Goal: Obtain resource: Download file/media

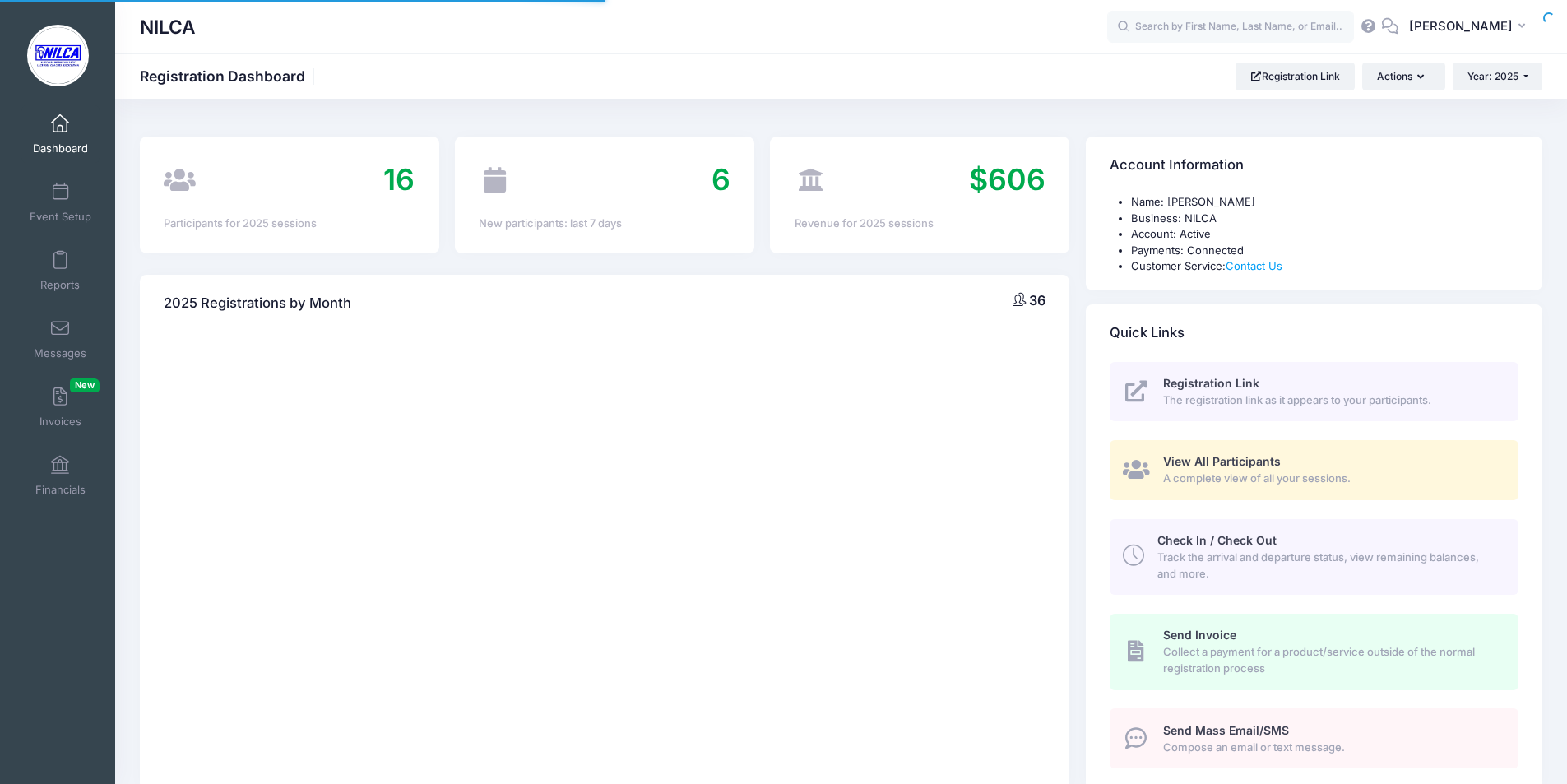
select select
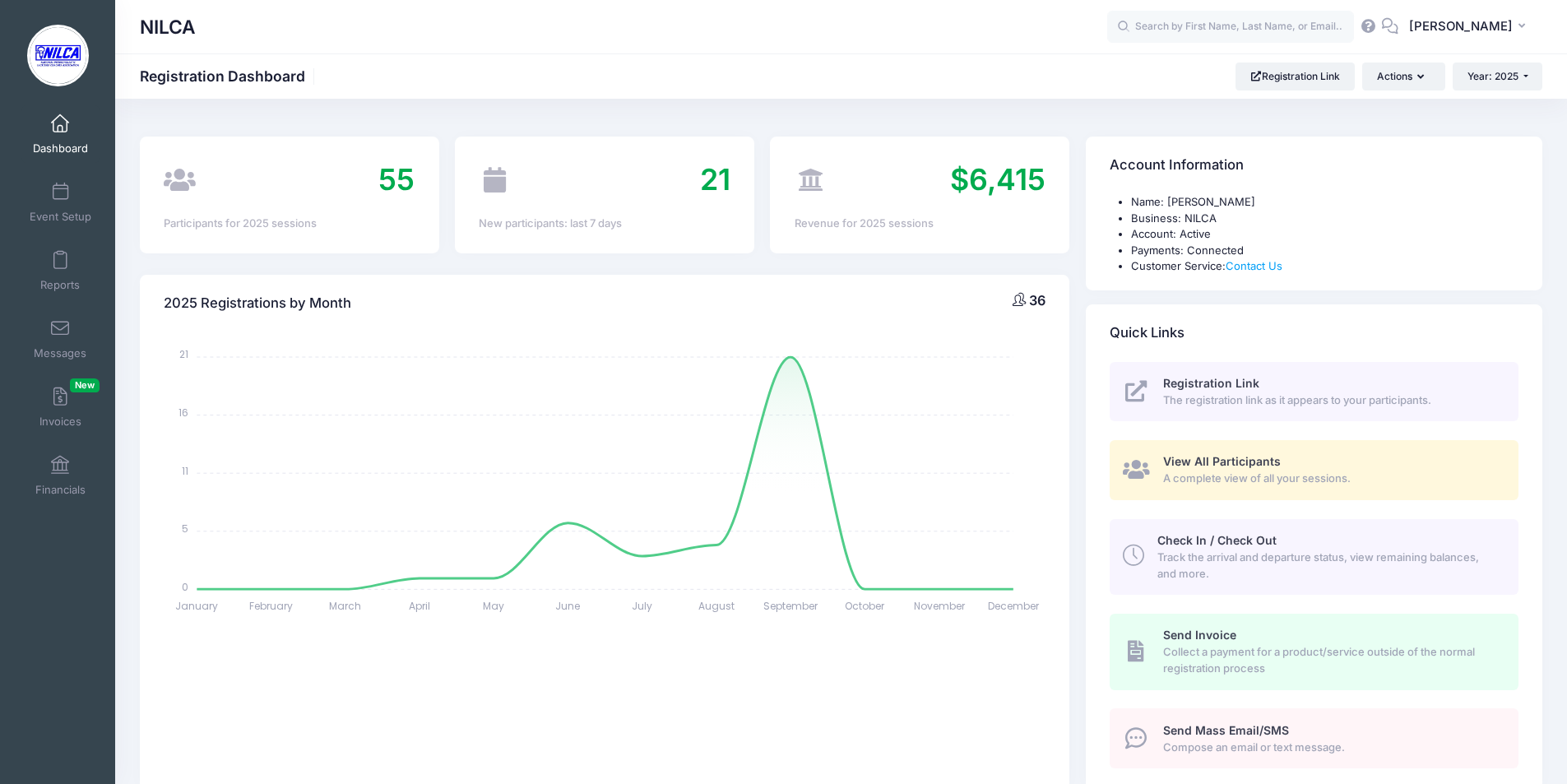
click at [1197, 465] on span "View All Participants" at bounding box center [1222, 461] width 118 height 14
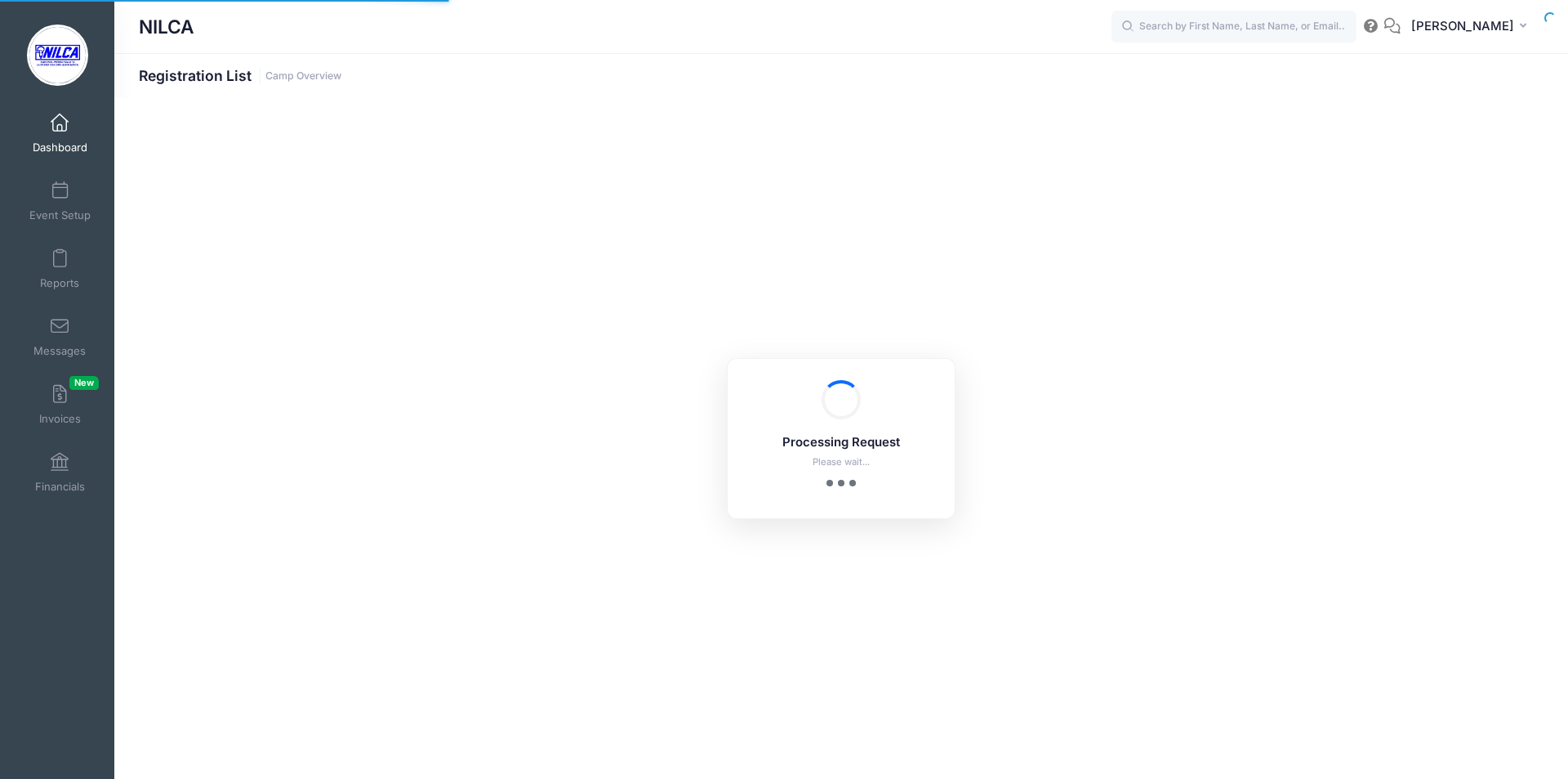
select select "10"
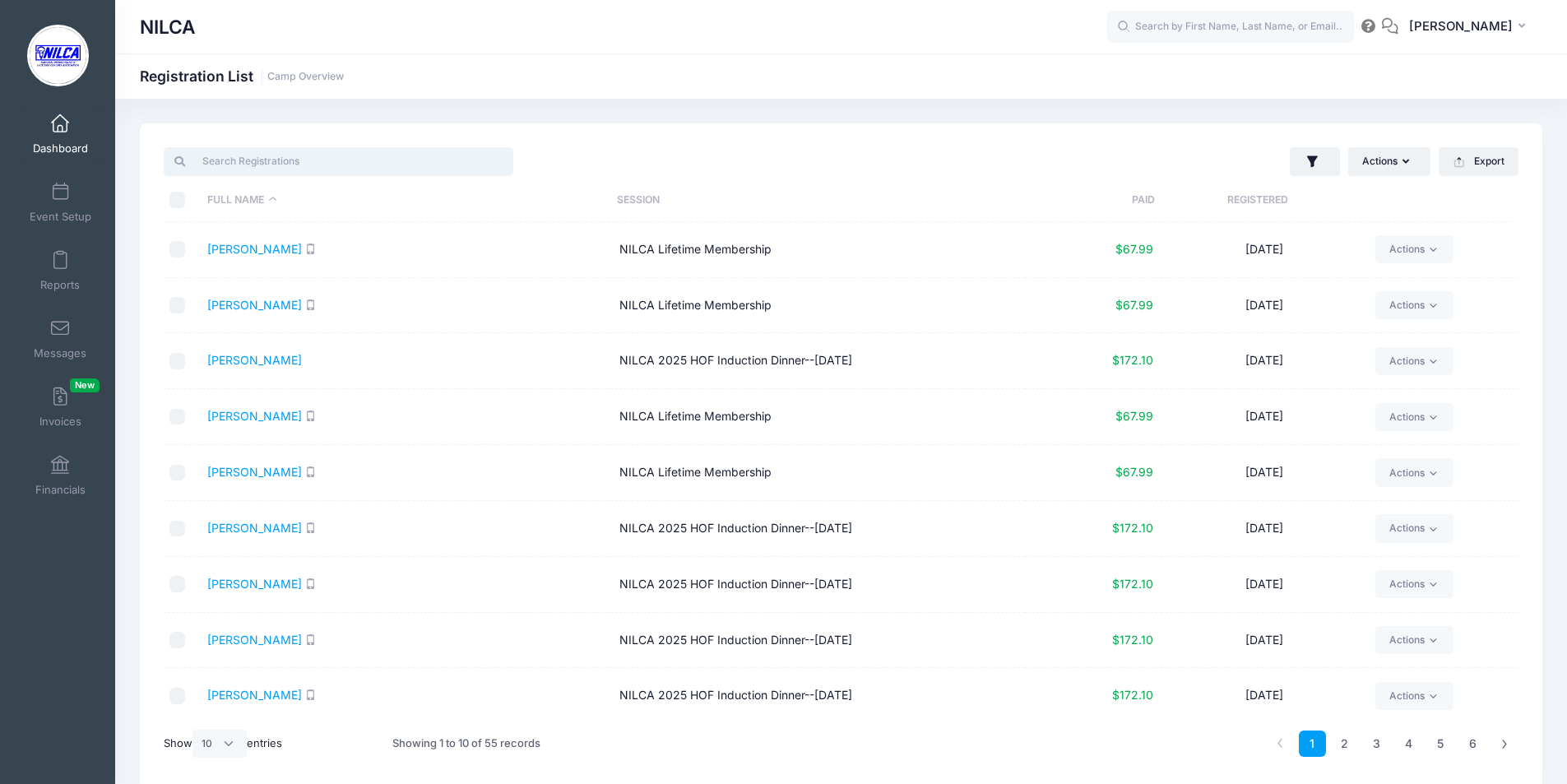
click at [374, 155] on input "search" at bounding box center [338, 161] width 349 height 28
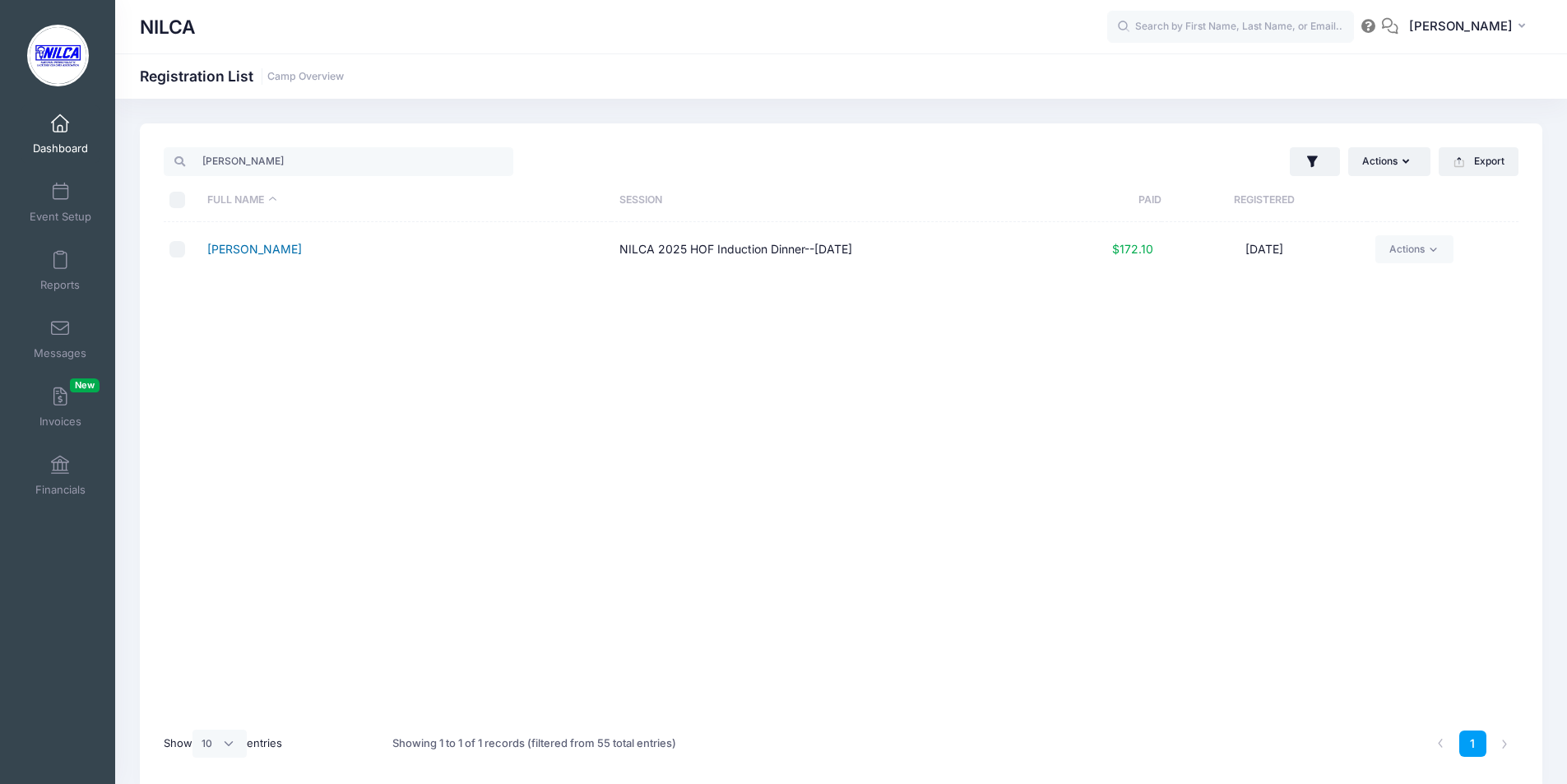
click at [230, 245] on link "Moore, John" at bounding box center [254, 248] width 94 height 14
drag, startPoint x: 280, startPoint y: 165, endPoint x: 160, endPoint y: 161, distance: 120.1
click at [160, 161] on div "moore" at bounding box center [499, 161] width 685 height 33
click at [222, 247] on link "Binder, Joe" at bounding box center [254, 248] width 94 height 14
drag, startPoint x: 257, startPoint y: 166, endPoint x: 167, endPoint y: 154, distance: 90.8
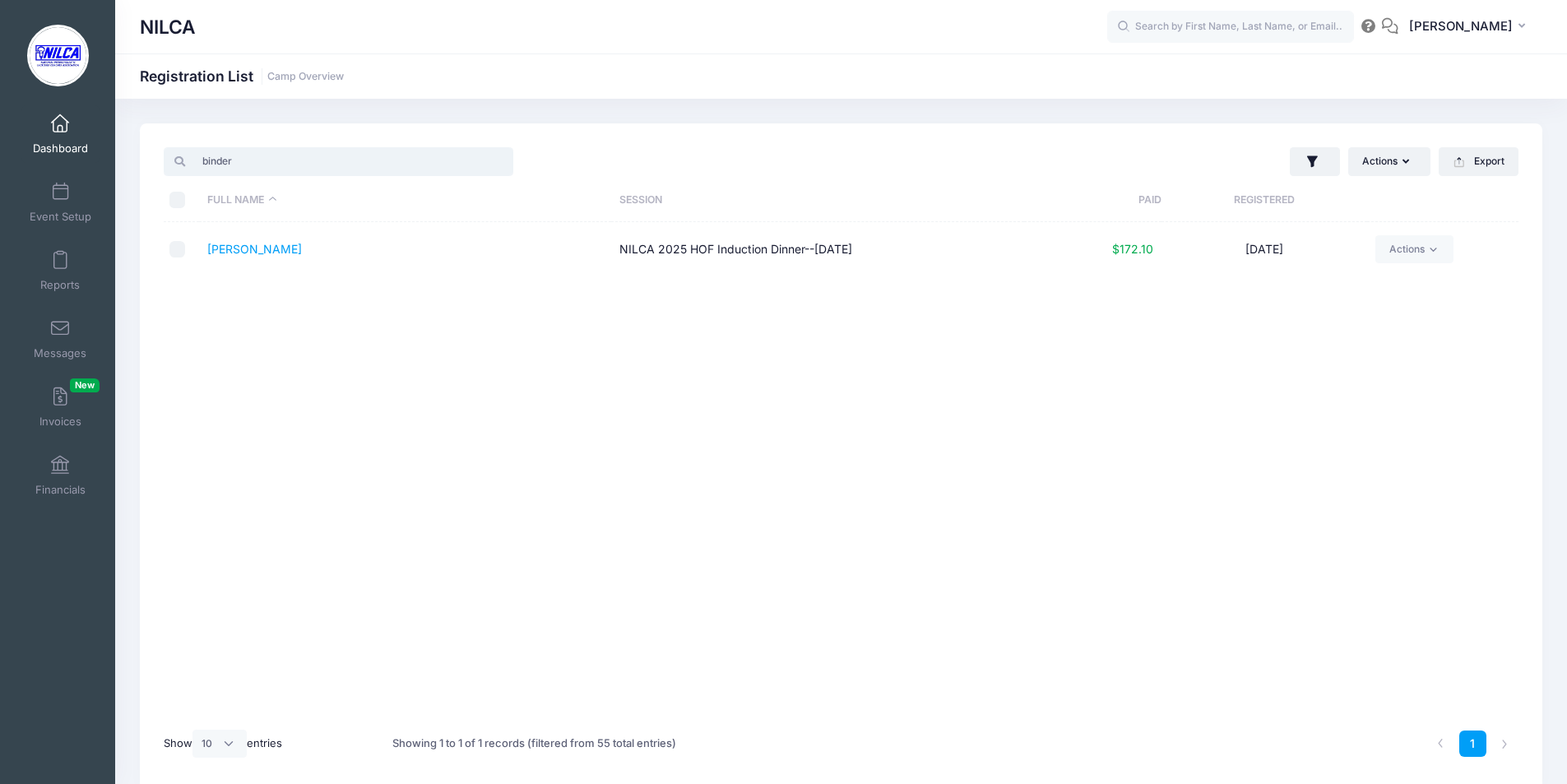
click at [167, 154] on div "binder" at bounding box center [338, 161] width 349 height 28
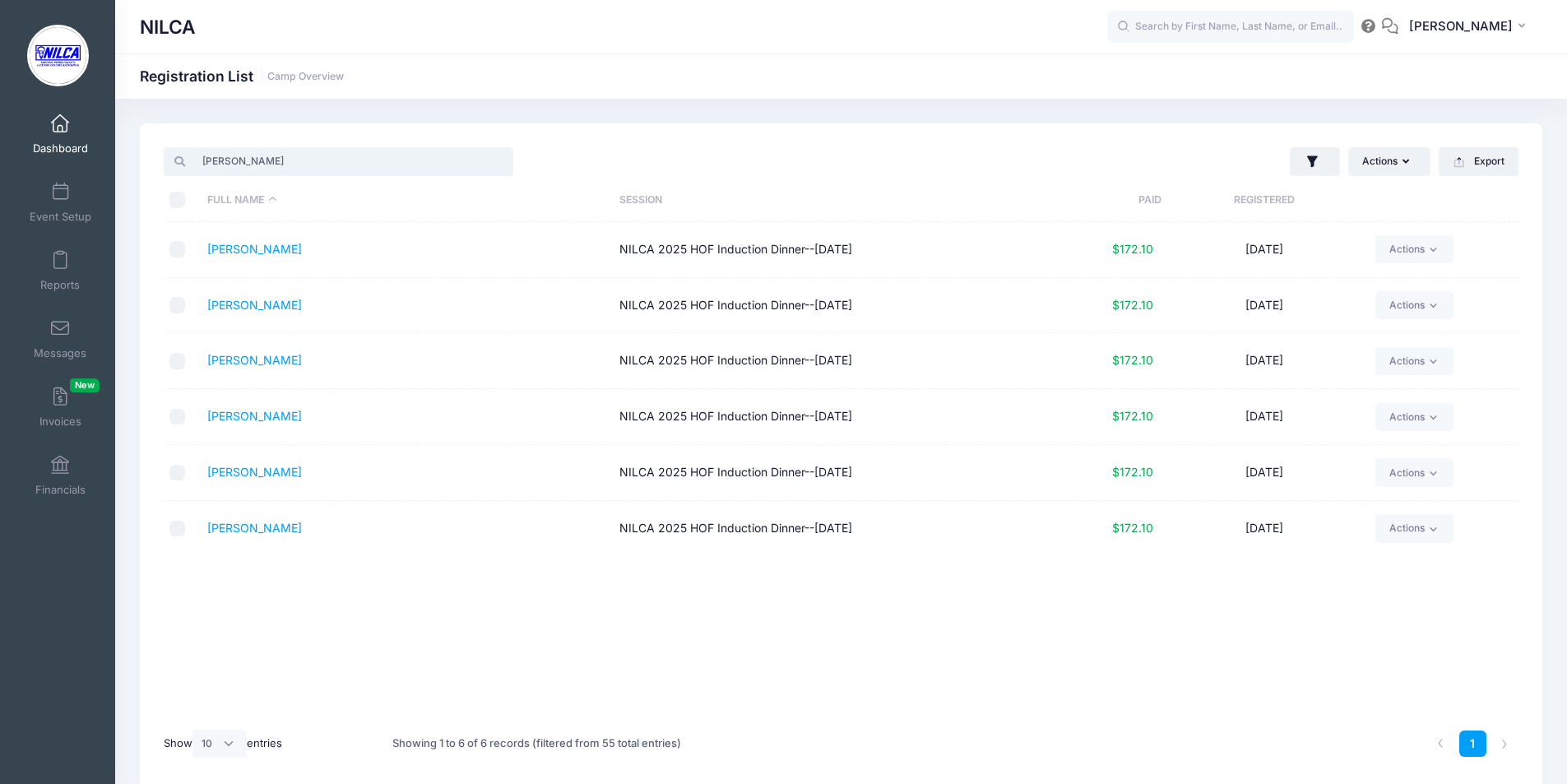
type input "kelly"
click at [259, 249] on link "Kelly, Caleb" at bounding box center [254, 248] width 94 height 14
click at [251, 302] on link "Kelly, Daniel" at bounding box center [254, 304] width 94 height 14
click at [228, 366] on link "[PERSON_NAME]" at bounding box center [254, 360] width 94 height 14
click at [242, 419] on link "Kelly, Heidi" at bounding box center [254, 415] width 94 height 14
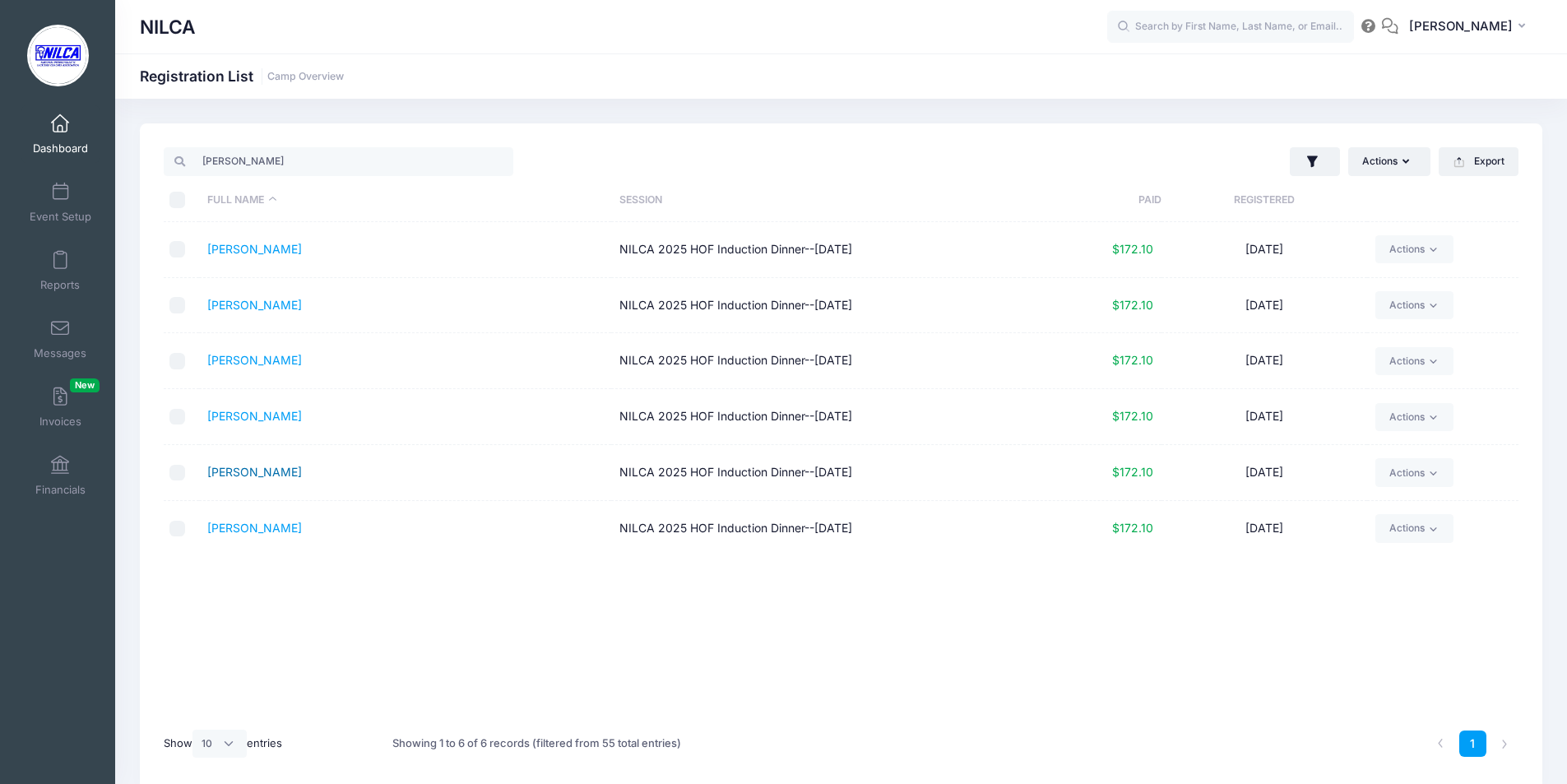
click at [224, 468] on link "[PERSON_NAME]" at bounding box center [254, 471] width 94 height 14
click at [236, 530] on link "Kelly, Joshua" at bounding box center [254, 527] width 94 height 14
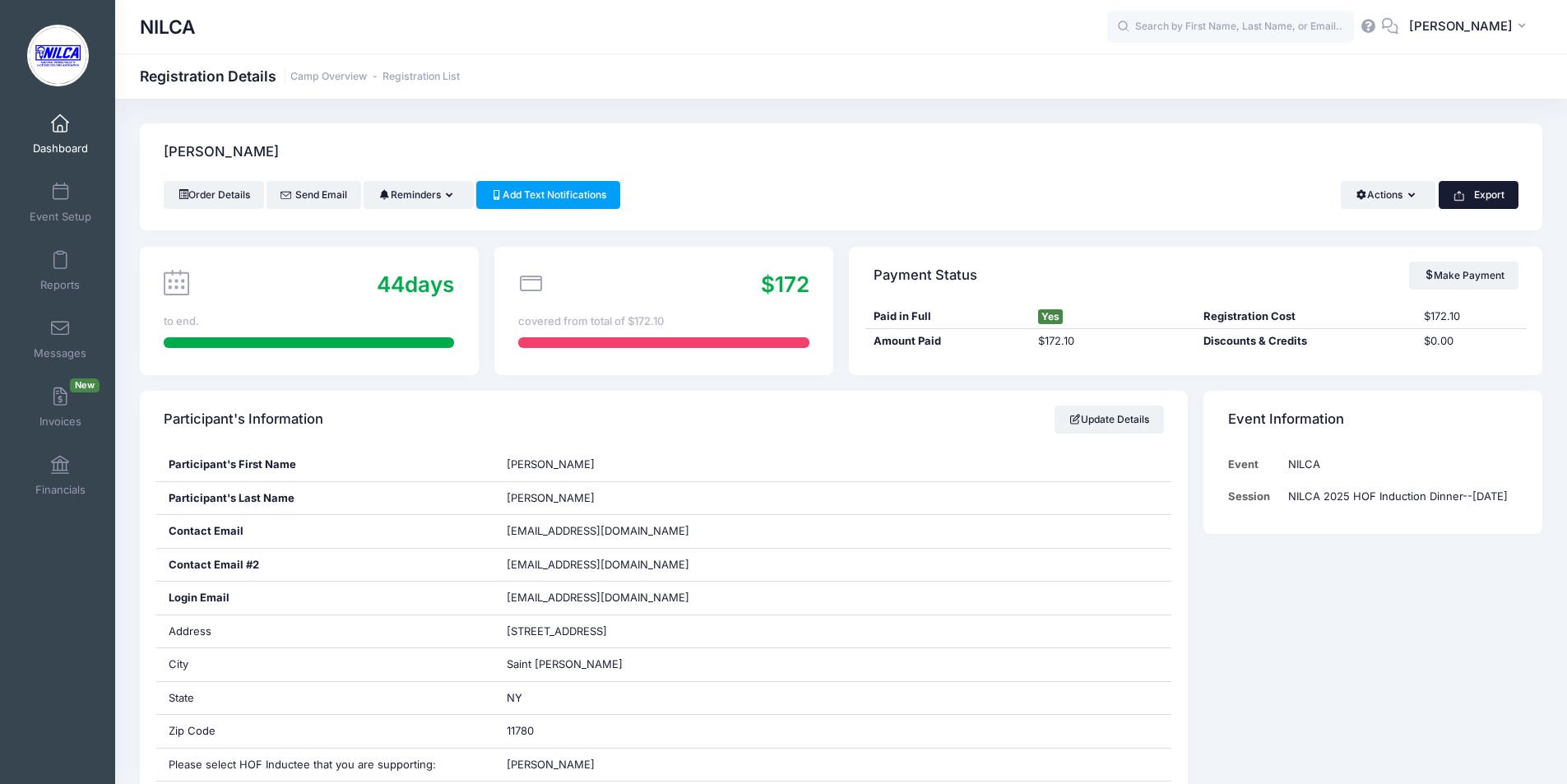
click at [1482, 190] on button "Export" at bounding box center [1478, 194] width 80 height 28
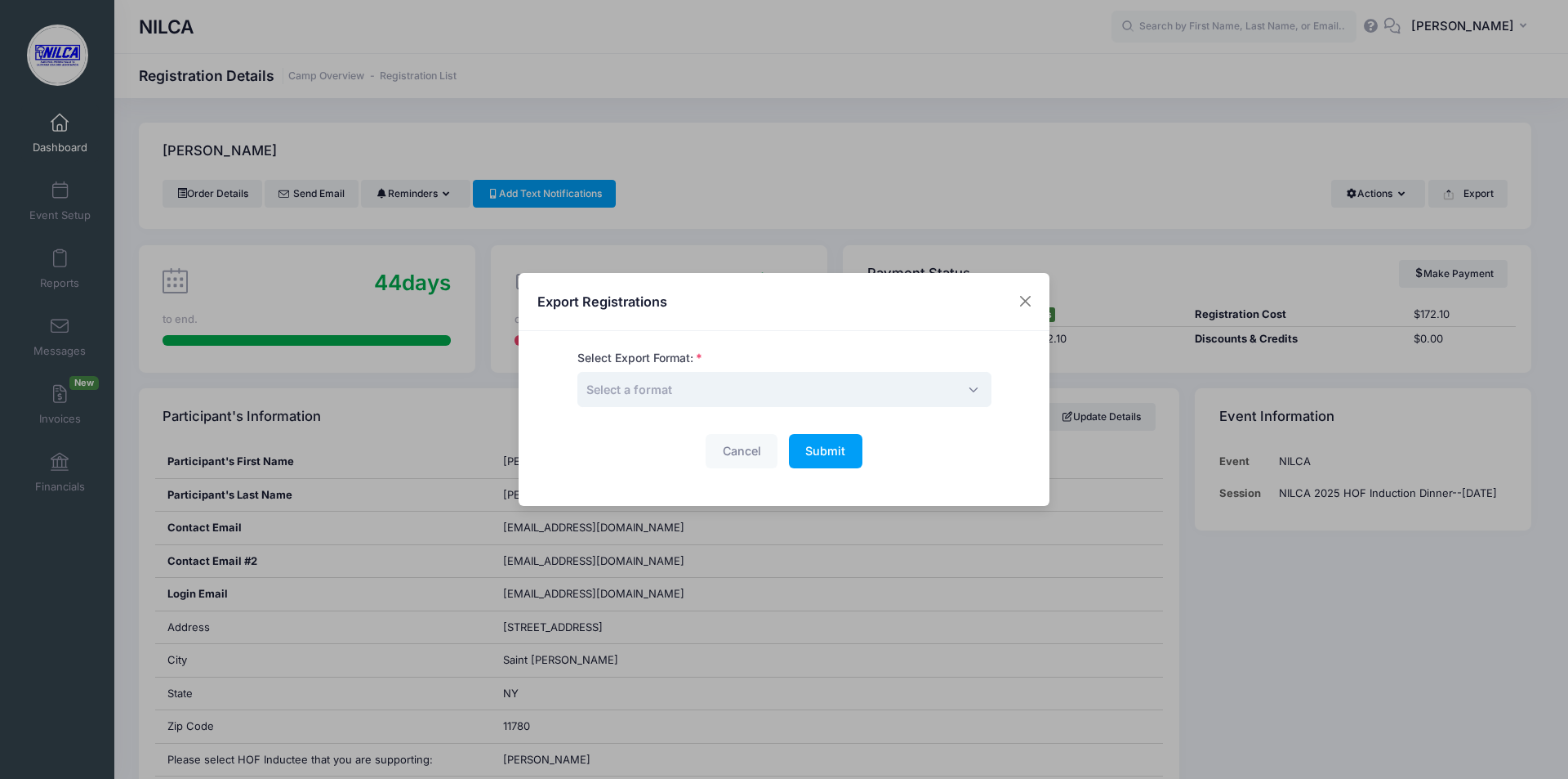
click at [765, 382] on span "Select a format" at bounding box center [784, 389] width 414 height 35
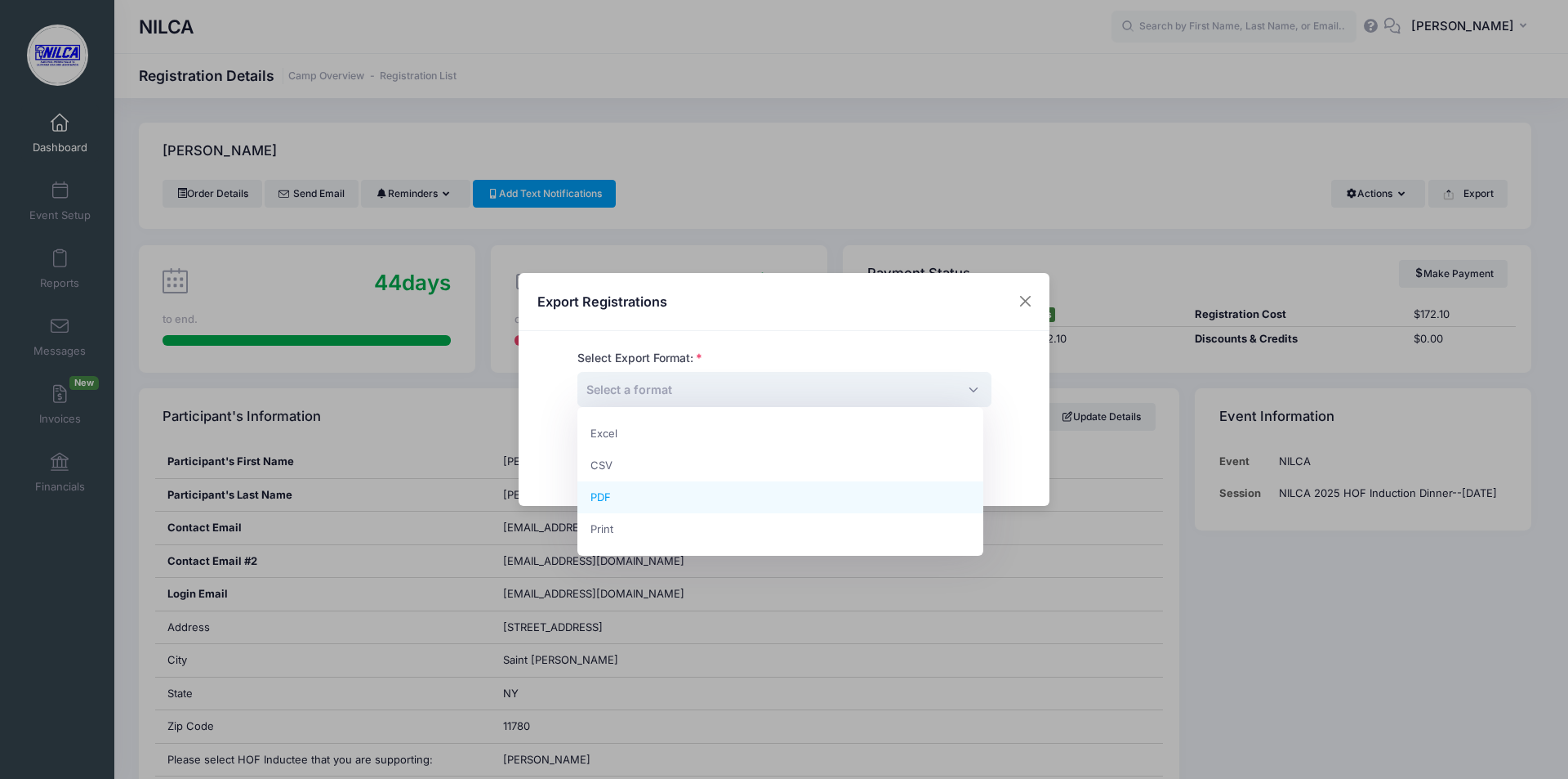
select select "pdf"
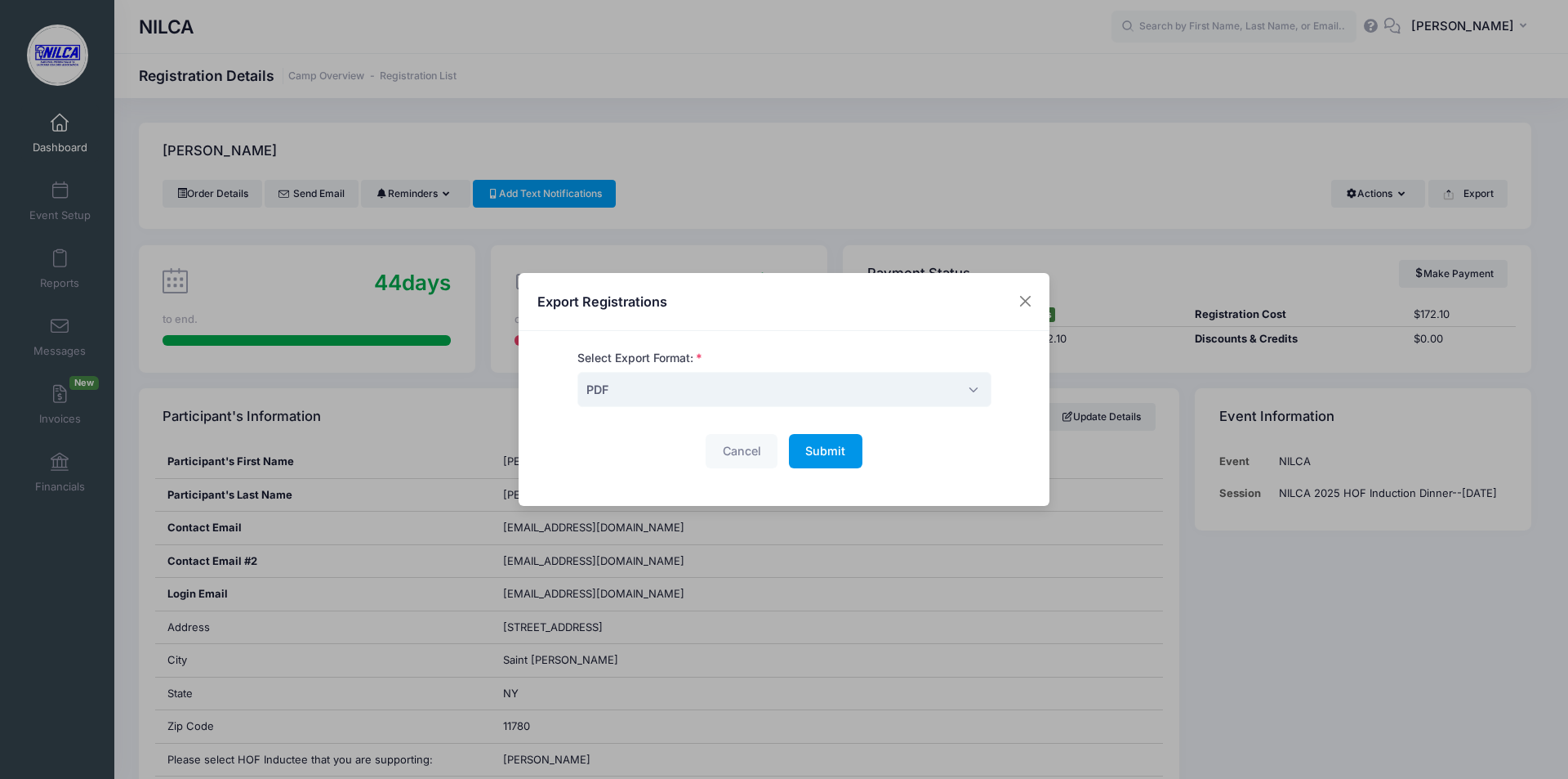
click at [825, 460] on button "Submit Please wait..." at bounding box center [826, 451] width 74 height 35
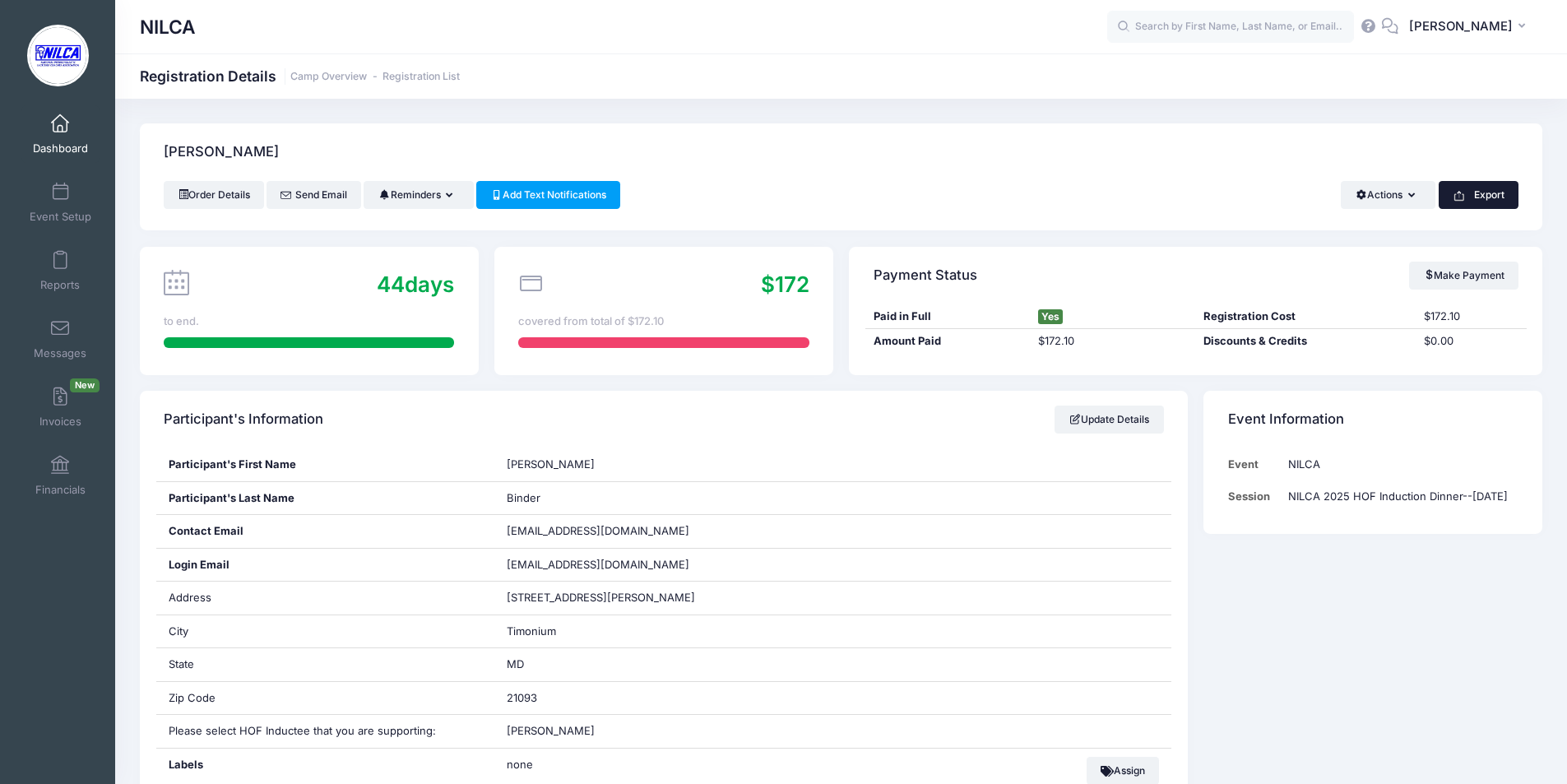
click at [1476, 192] on button "Export" at bounding box center [1478, 194] width 80 height 28
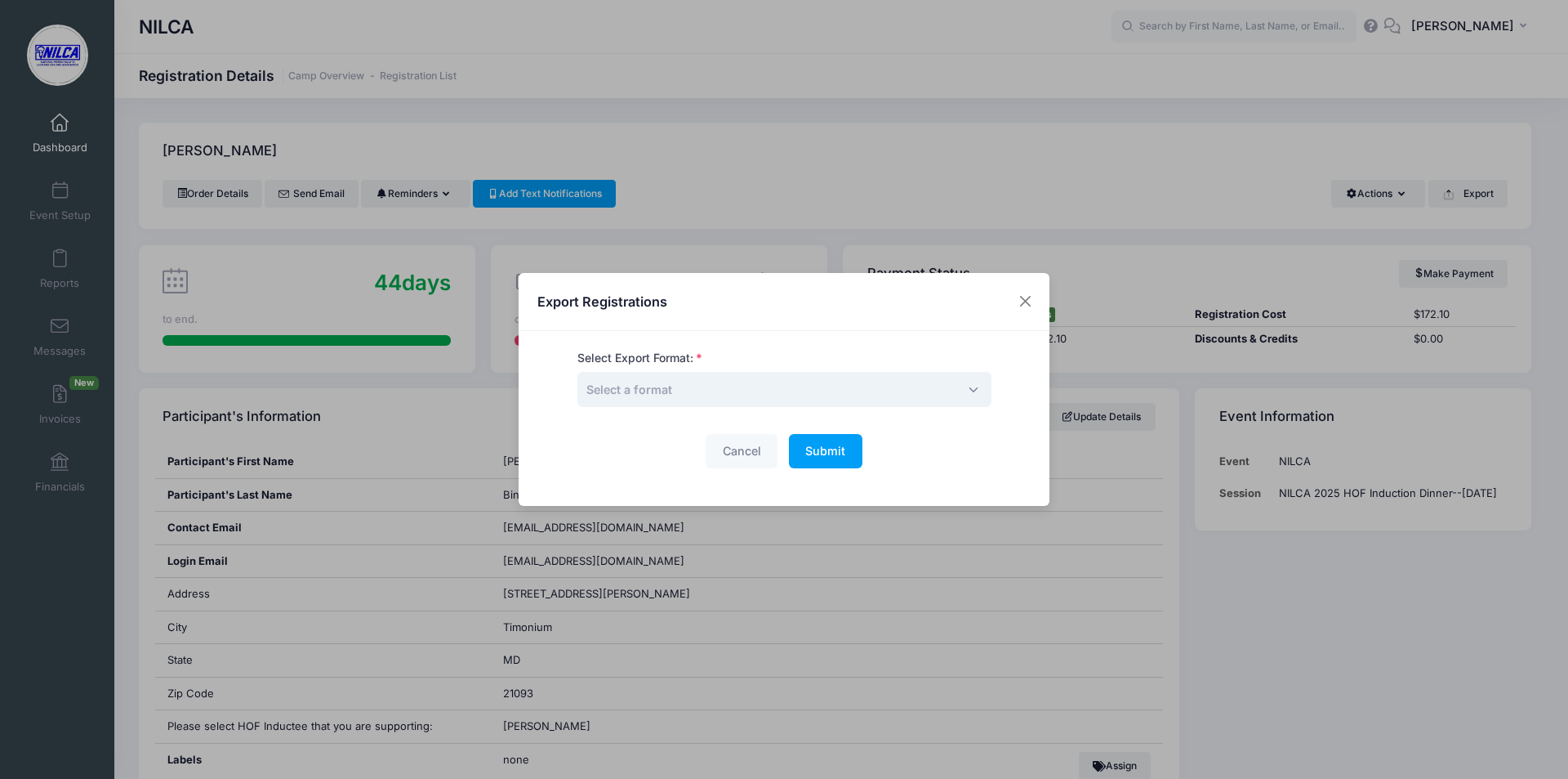
click at [727, 387] on span "Select a format" at bounding box center [784, 389] width 414 height 35
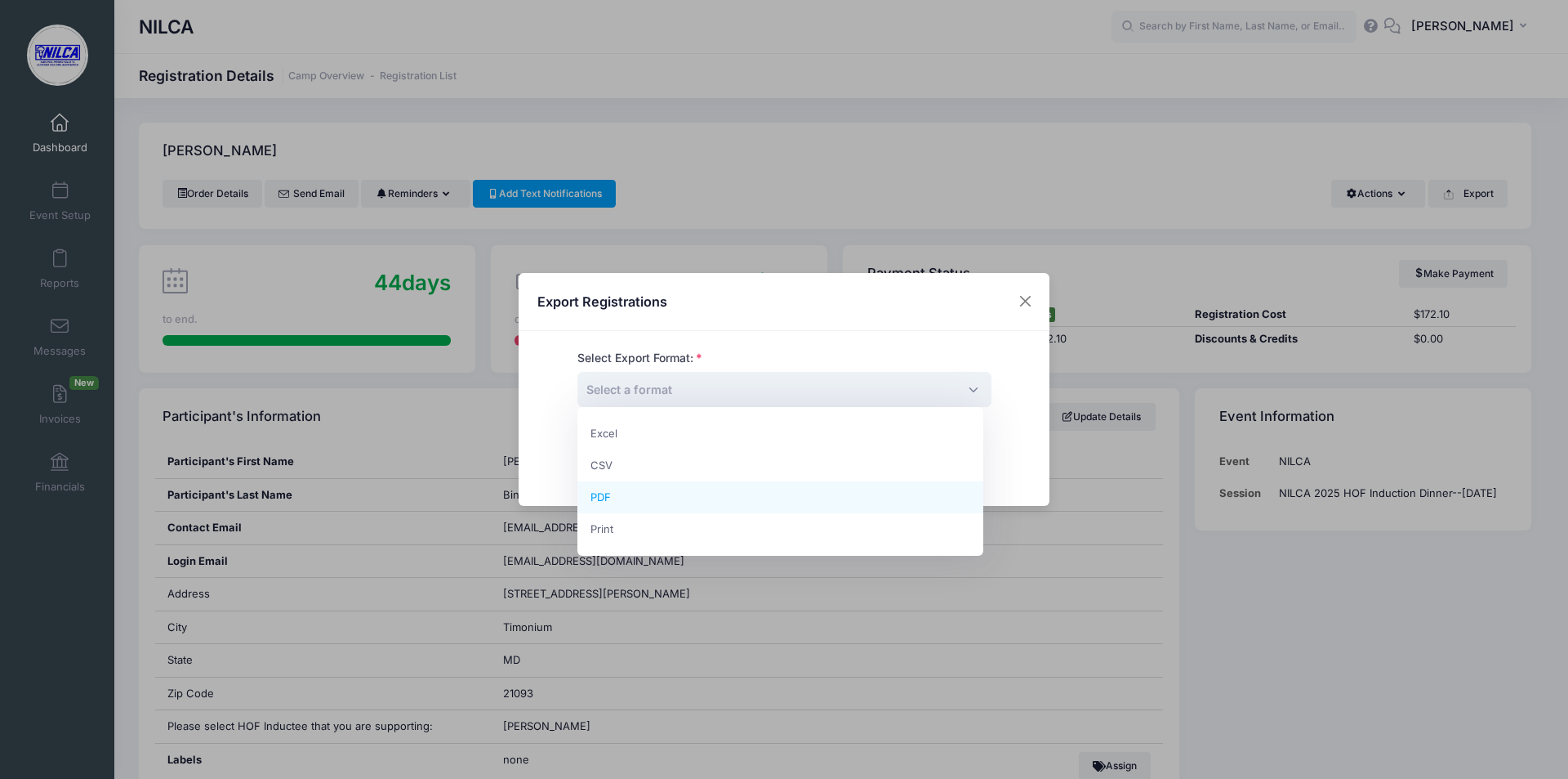
select select "pdf"
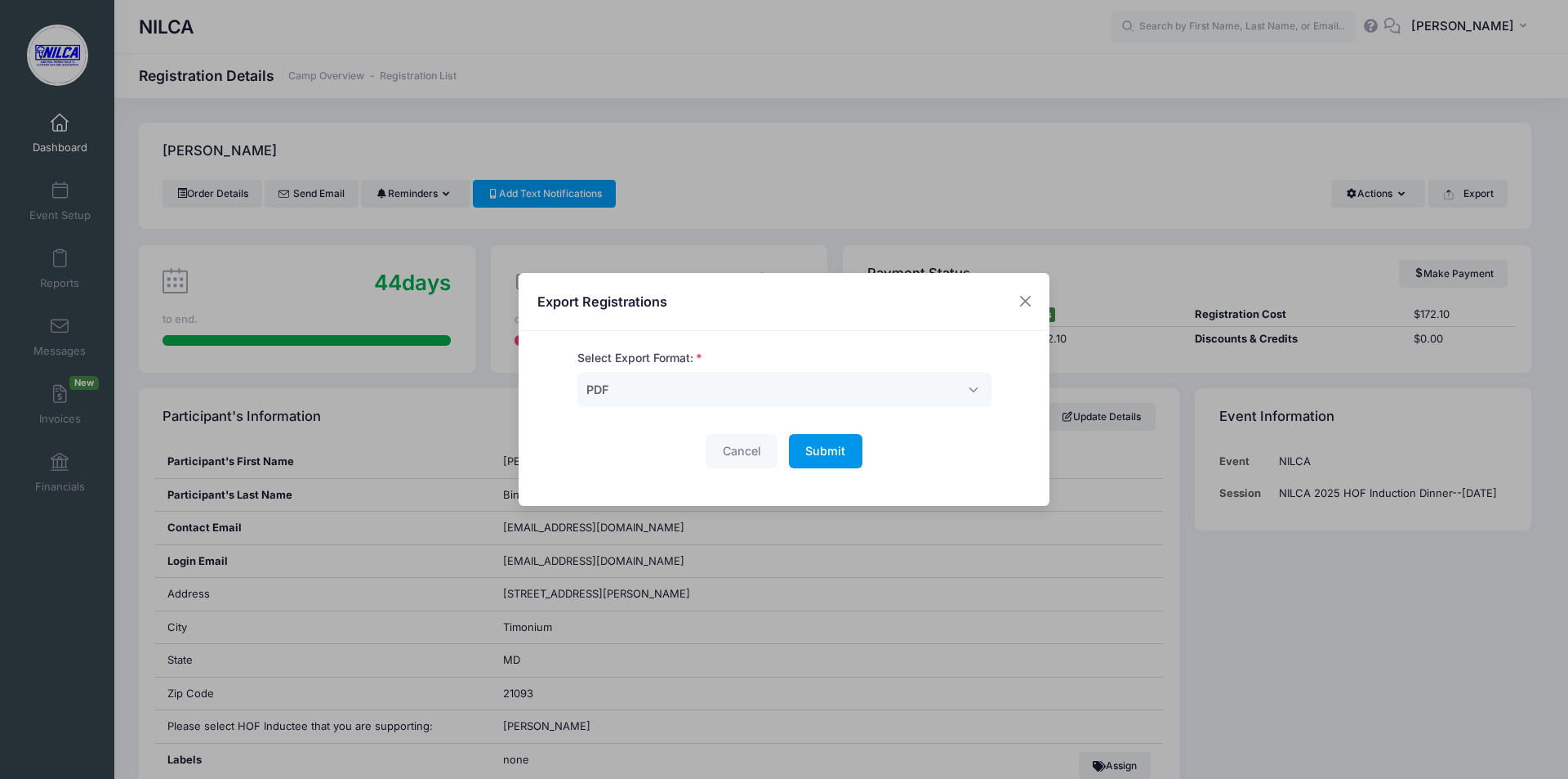
click at [819, 459] on button "Submit Please wait..." at bounding box center [826, 451] width 74 height 35
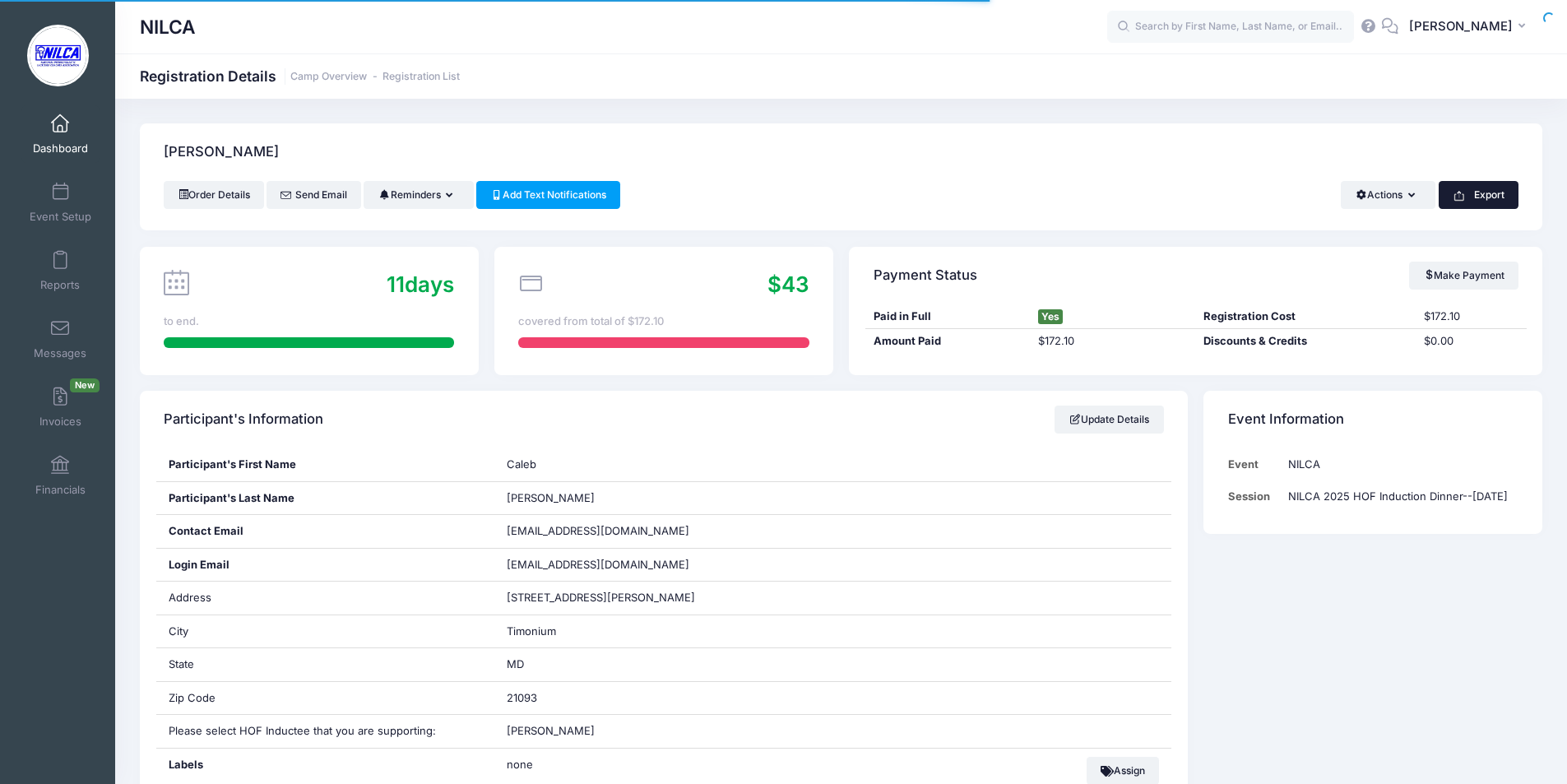
click at [1468, 191] on button "Export" at bounding box center [1478, 194] width 80 height 28
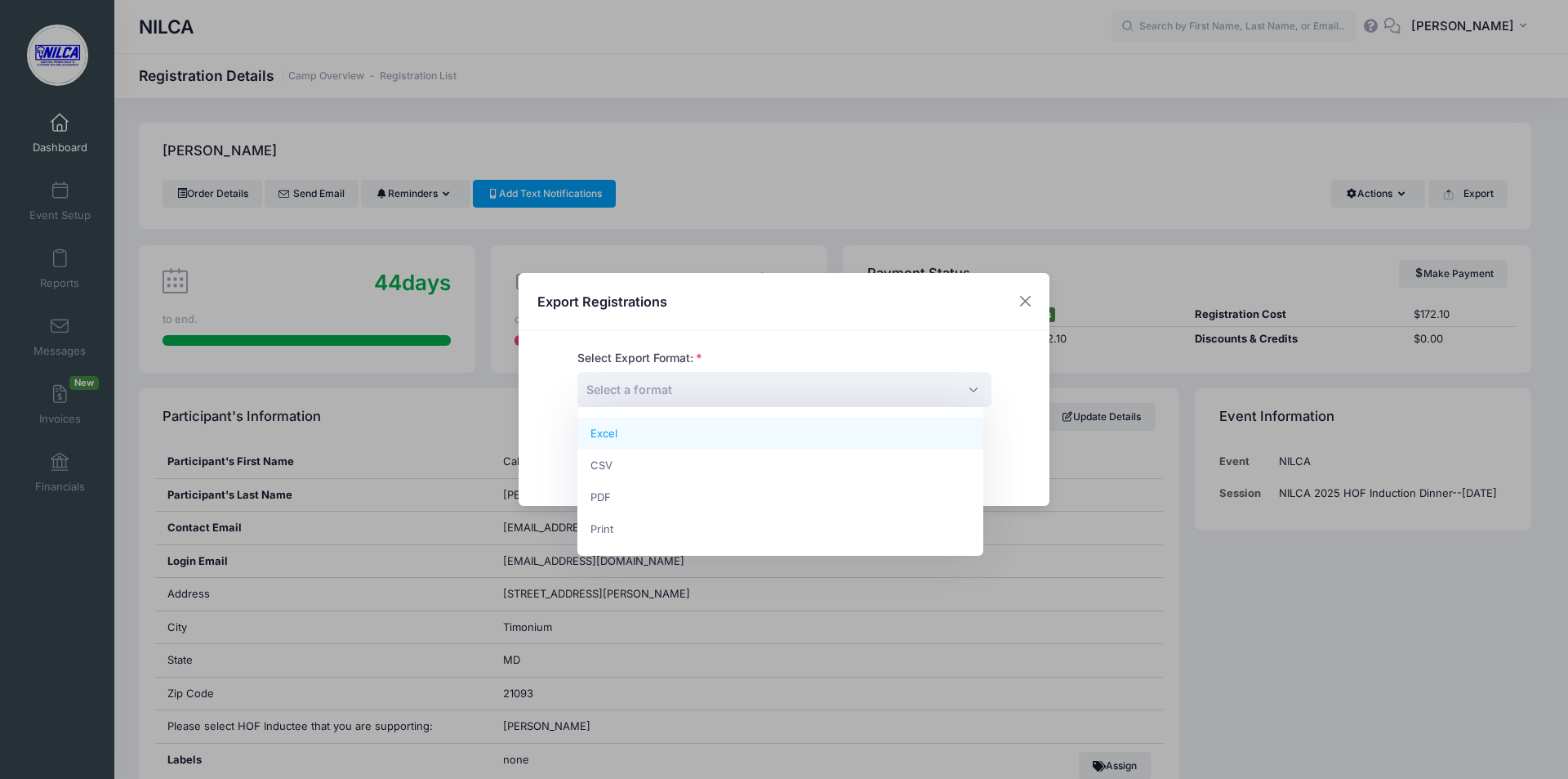
click at [757, 388] on span "Select a format" at bounding box center [784, 389] width 414 height 35
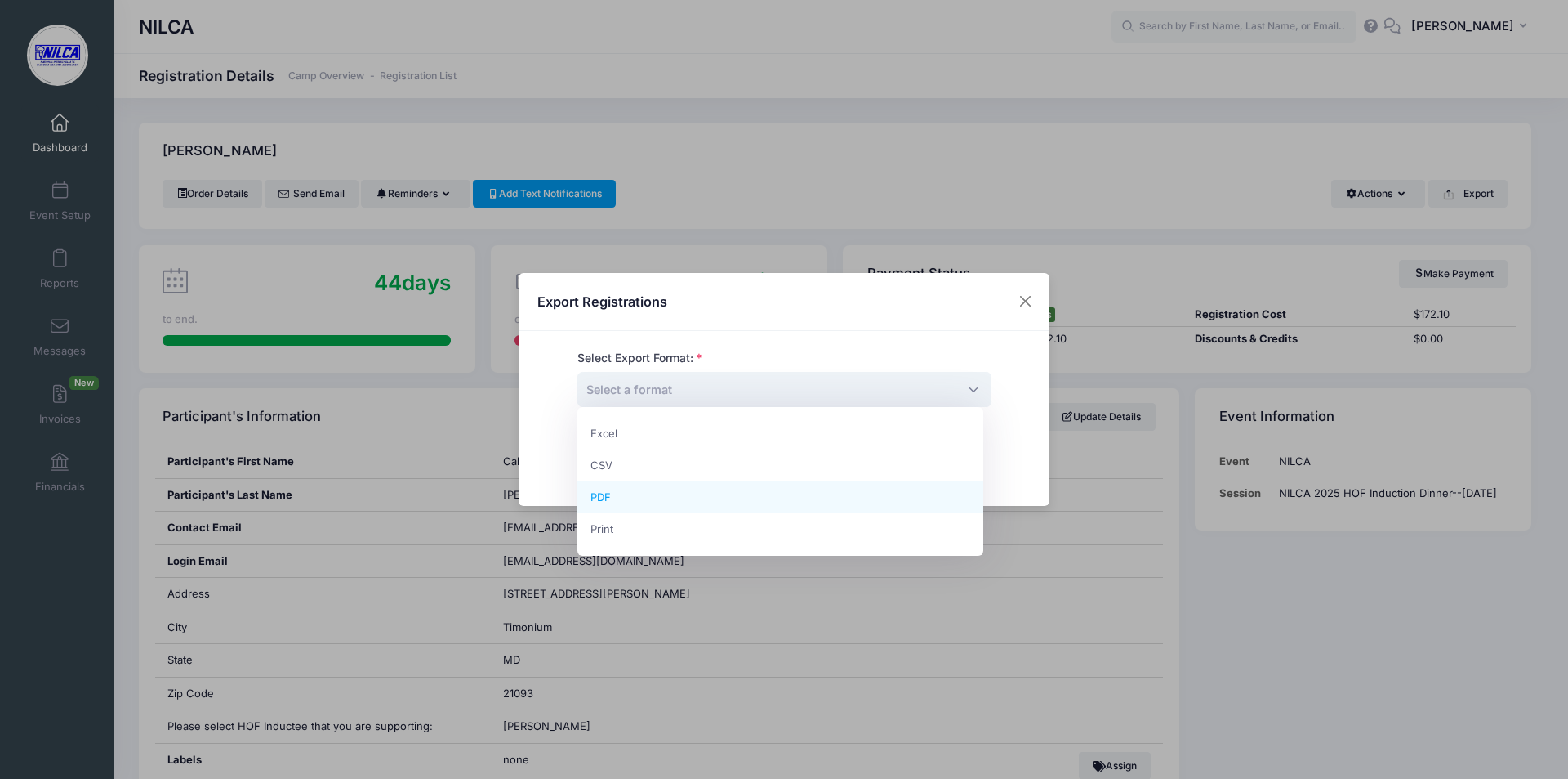
select select "pdf"
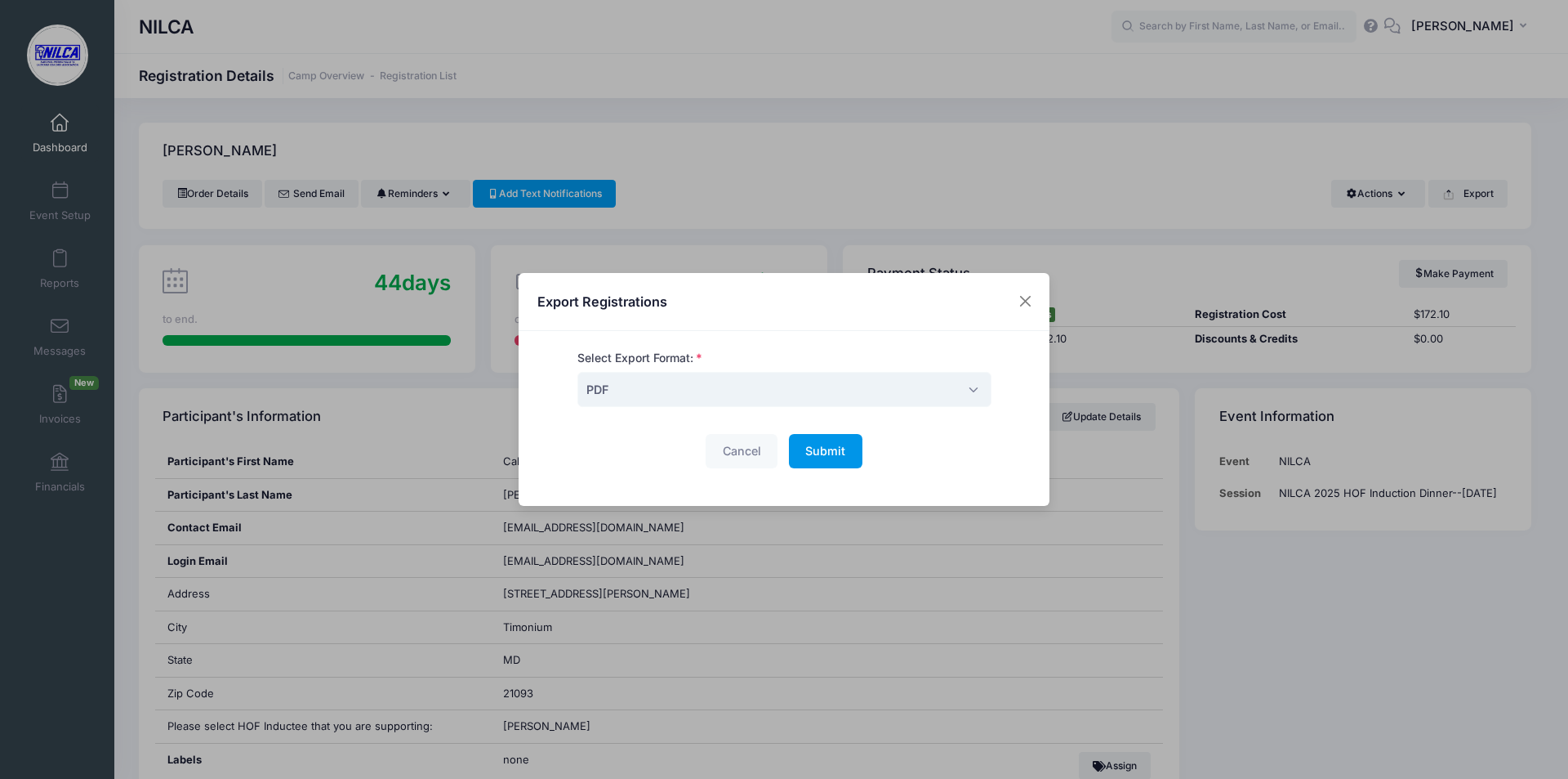
click at [838, 455] on span "Submit" at bounding box center [825, 450] width 40 height 14
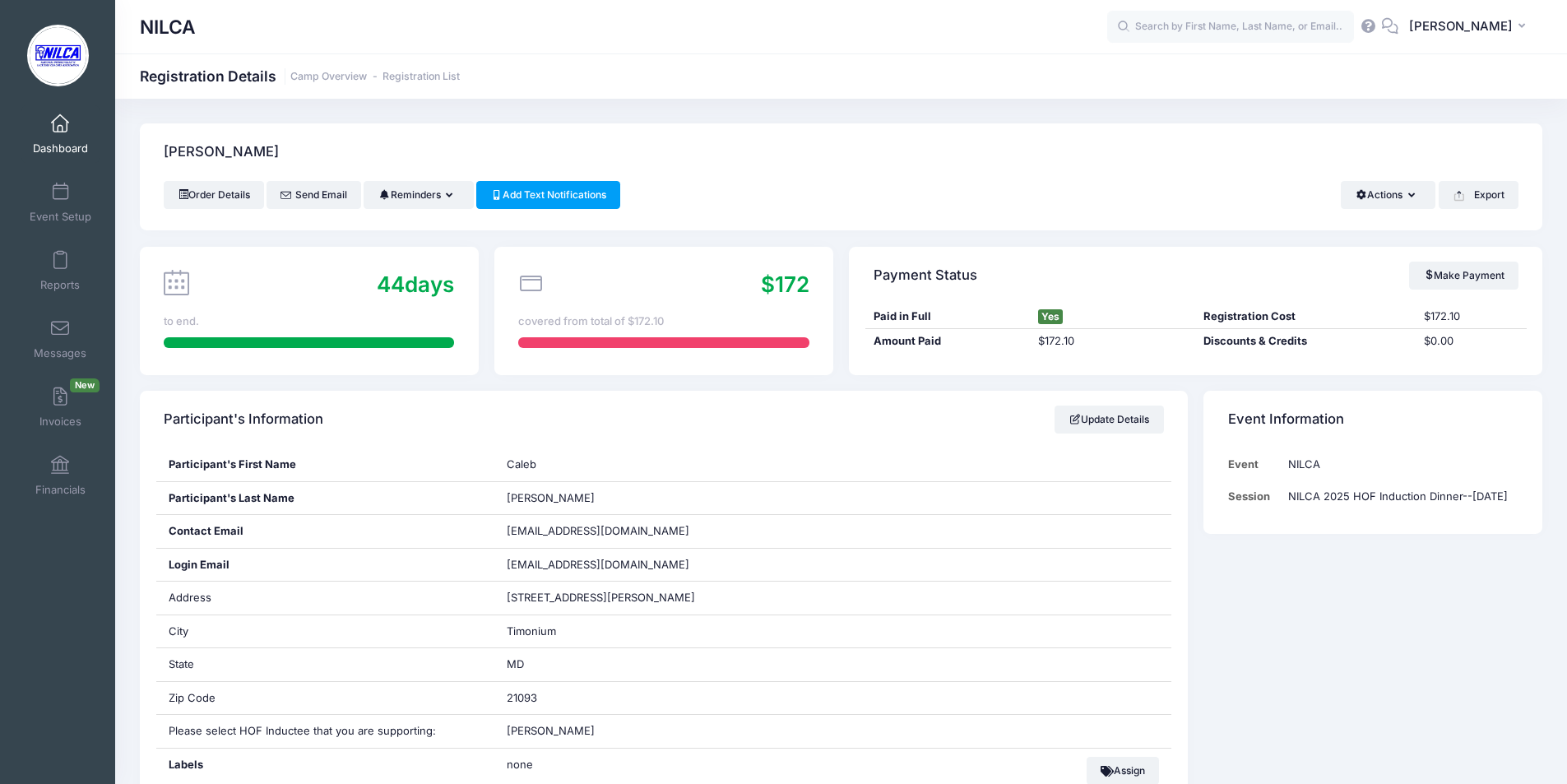
click at [251, 302] on div "44 days to end." at bounding box center [309, 310] width 339 height 128
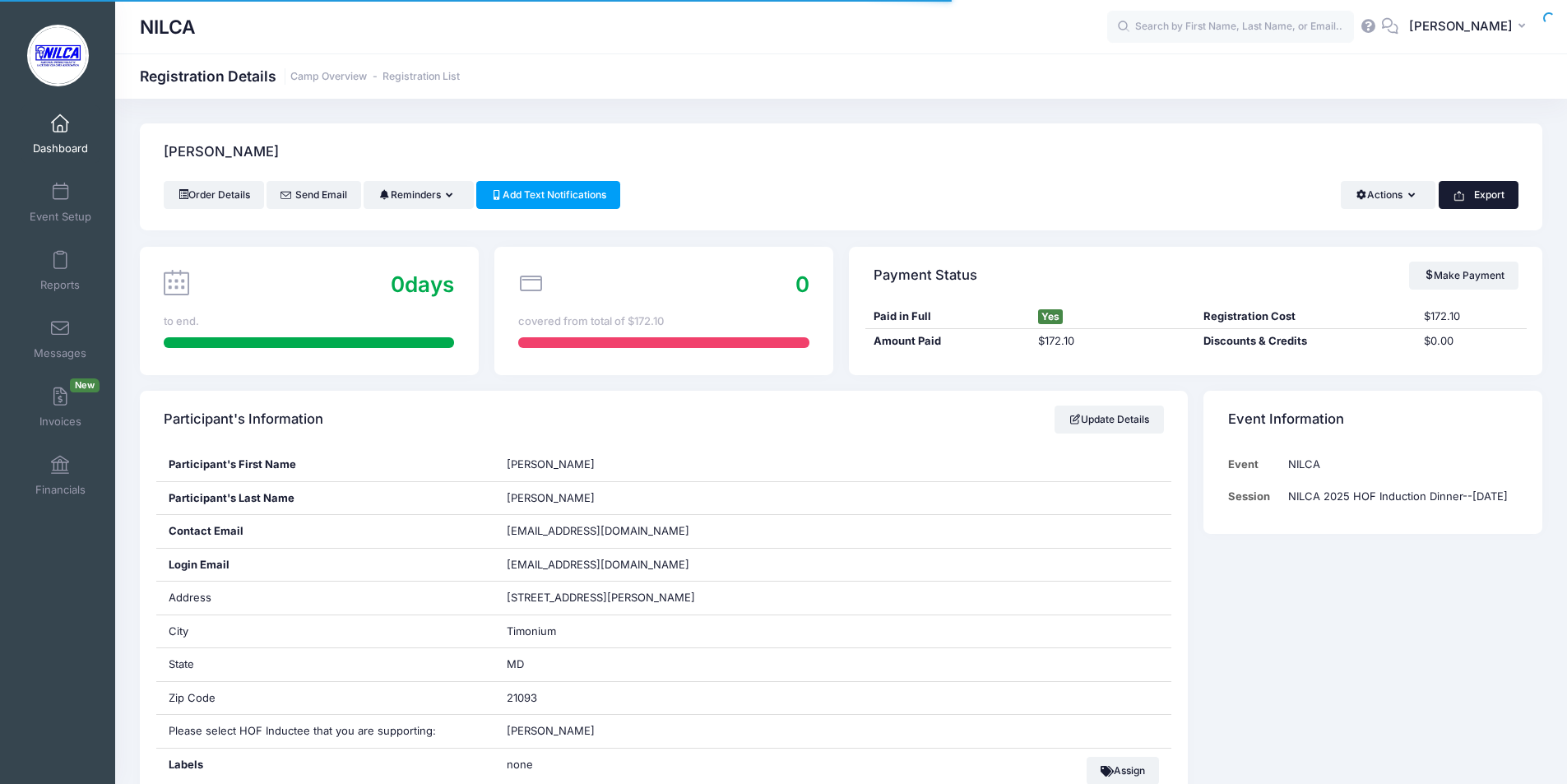
click at [1478, 186] on button "Export" at bounding box center [1478, 194] width 80 height 28
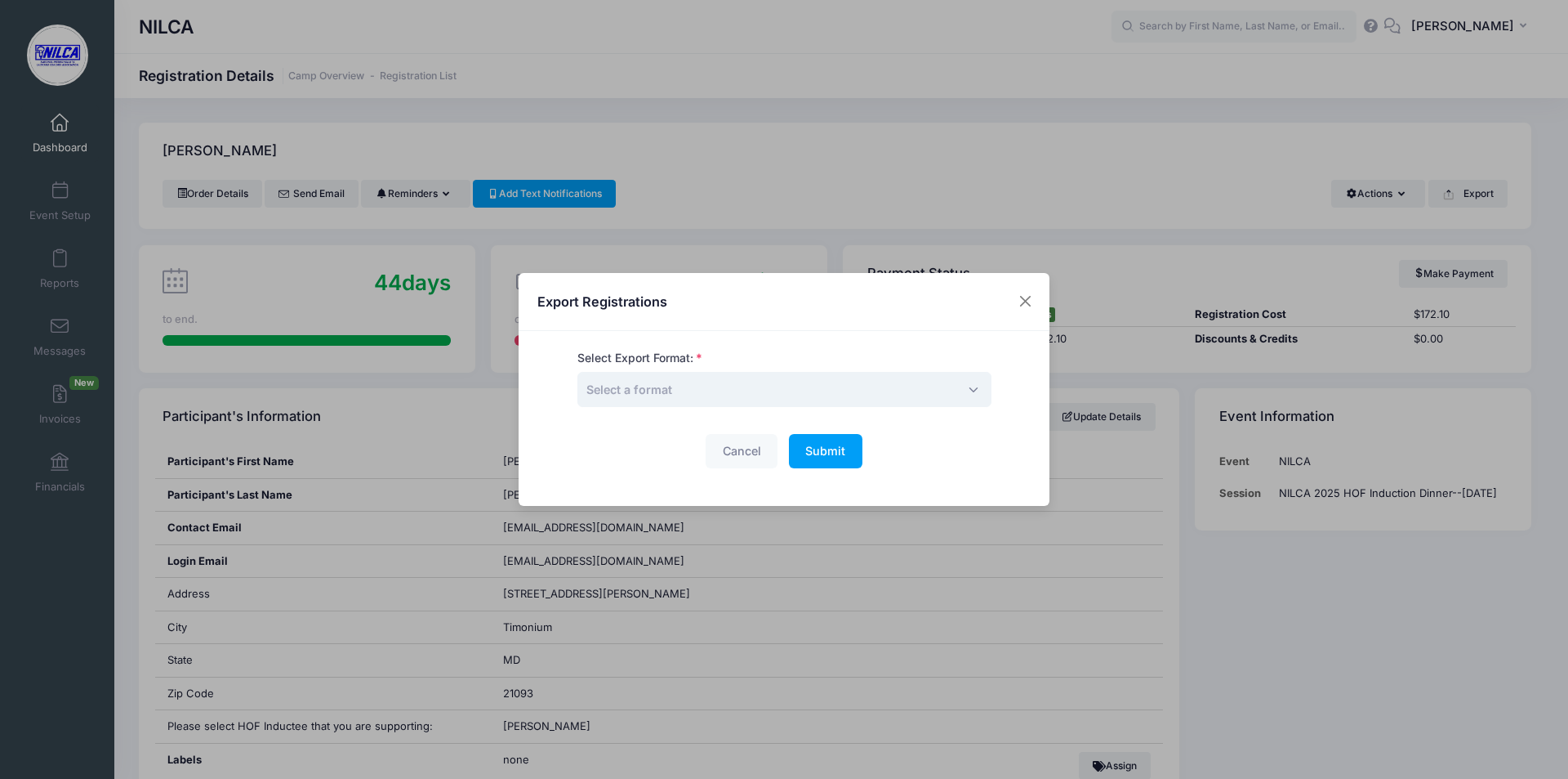
click at [875, 396] on span "Select a format" at bounding box center [784, 389] width 414 height 35
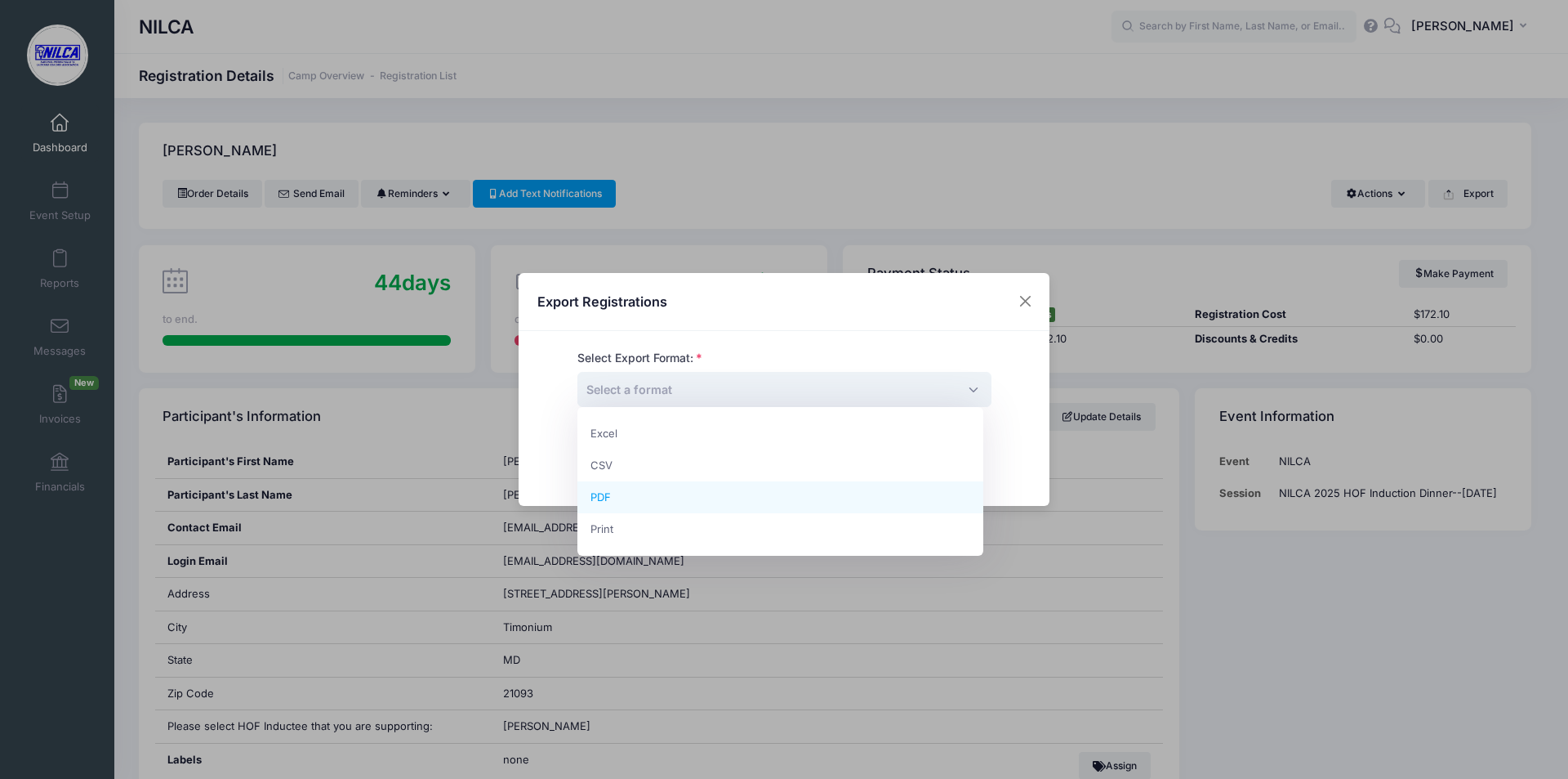
select select "pdf"
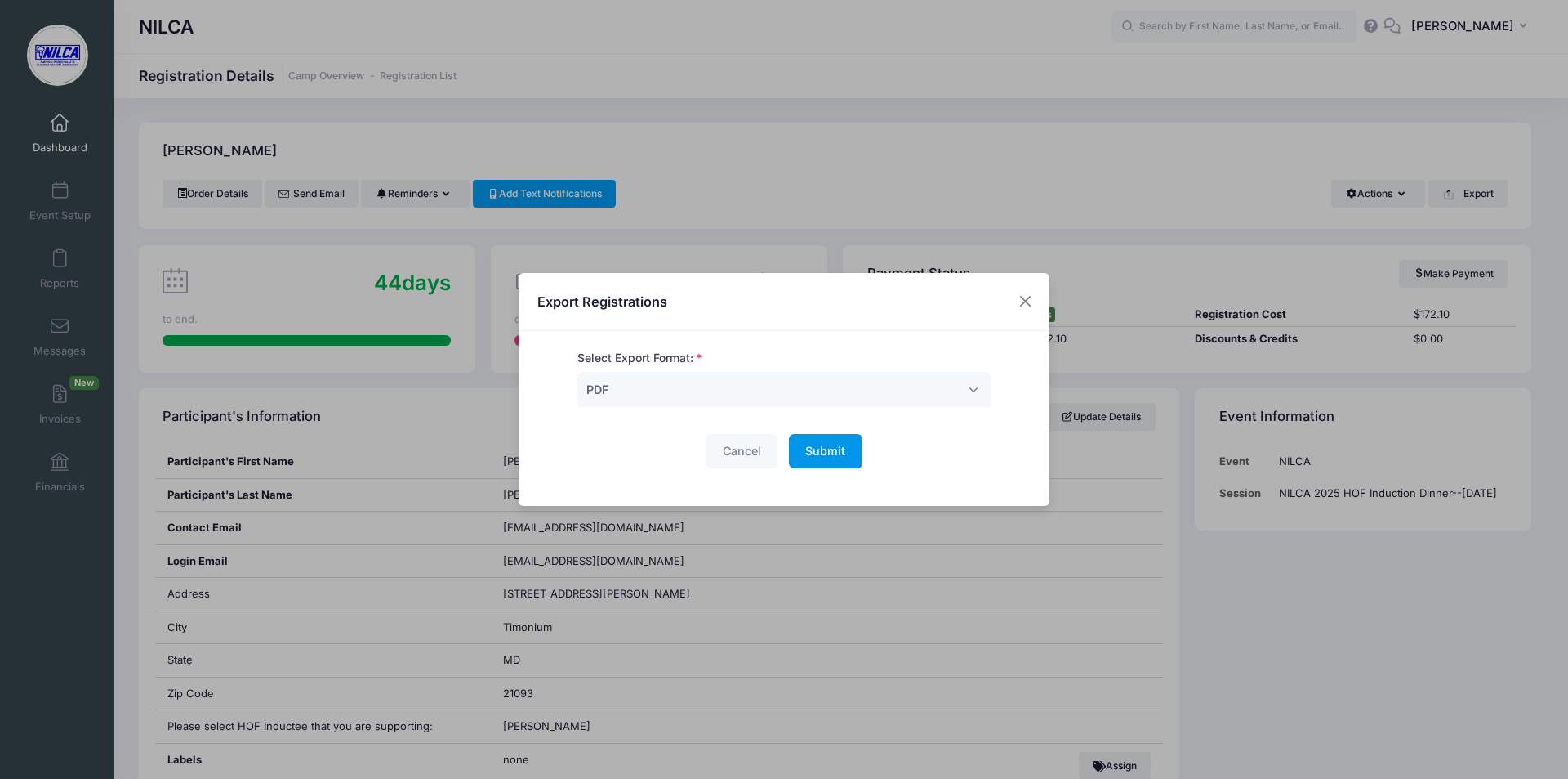
click at [844, 457] on button "Submit Please wait..." at bounding box center [826, 451] width 74 height 35
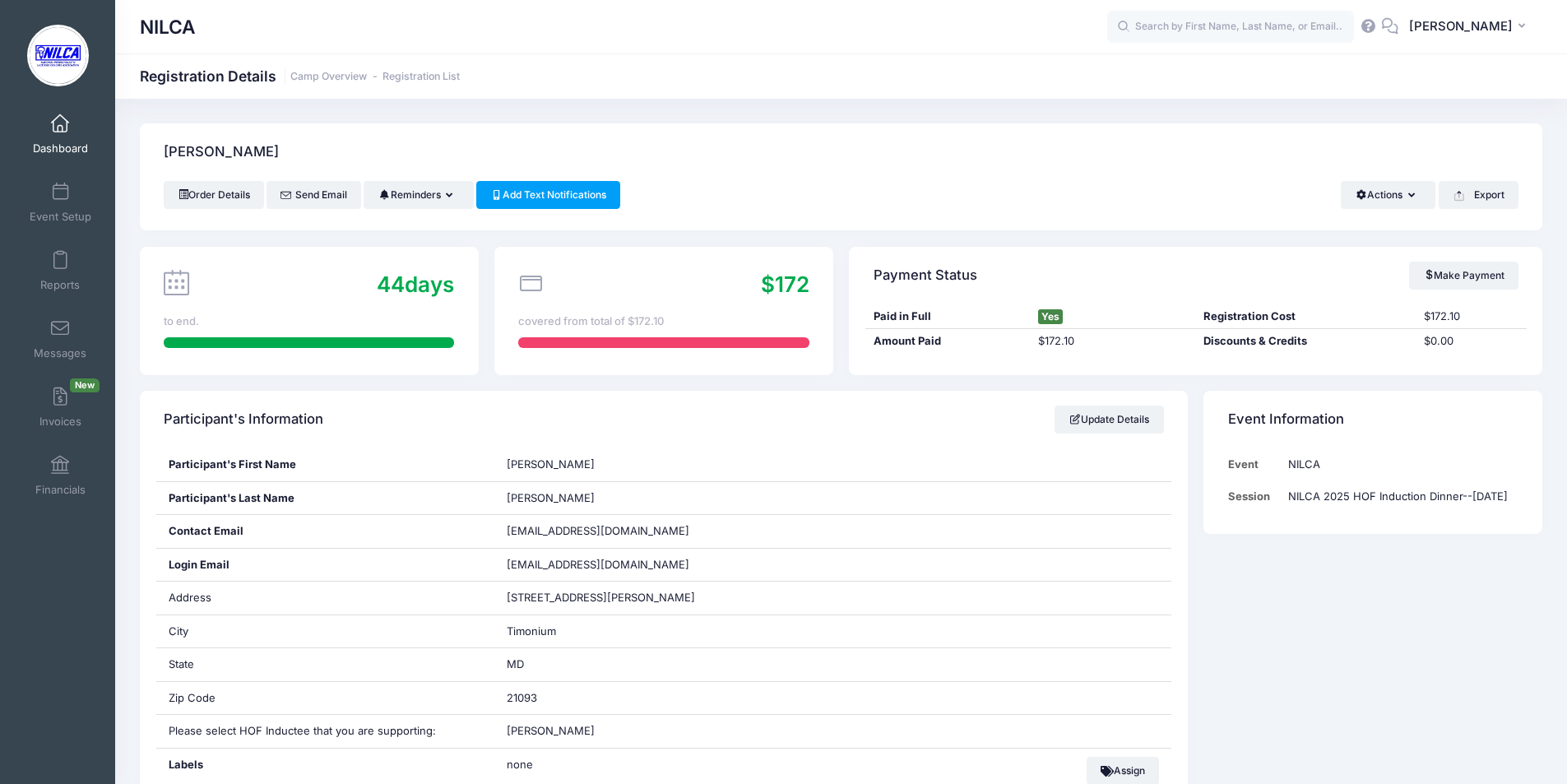
click at [228, 366] on div "44 days to end." at bounding box center [309, 310] width 339 height 128
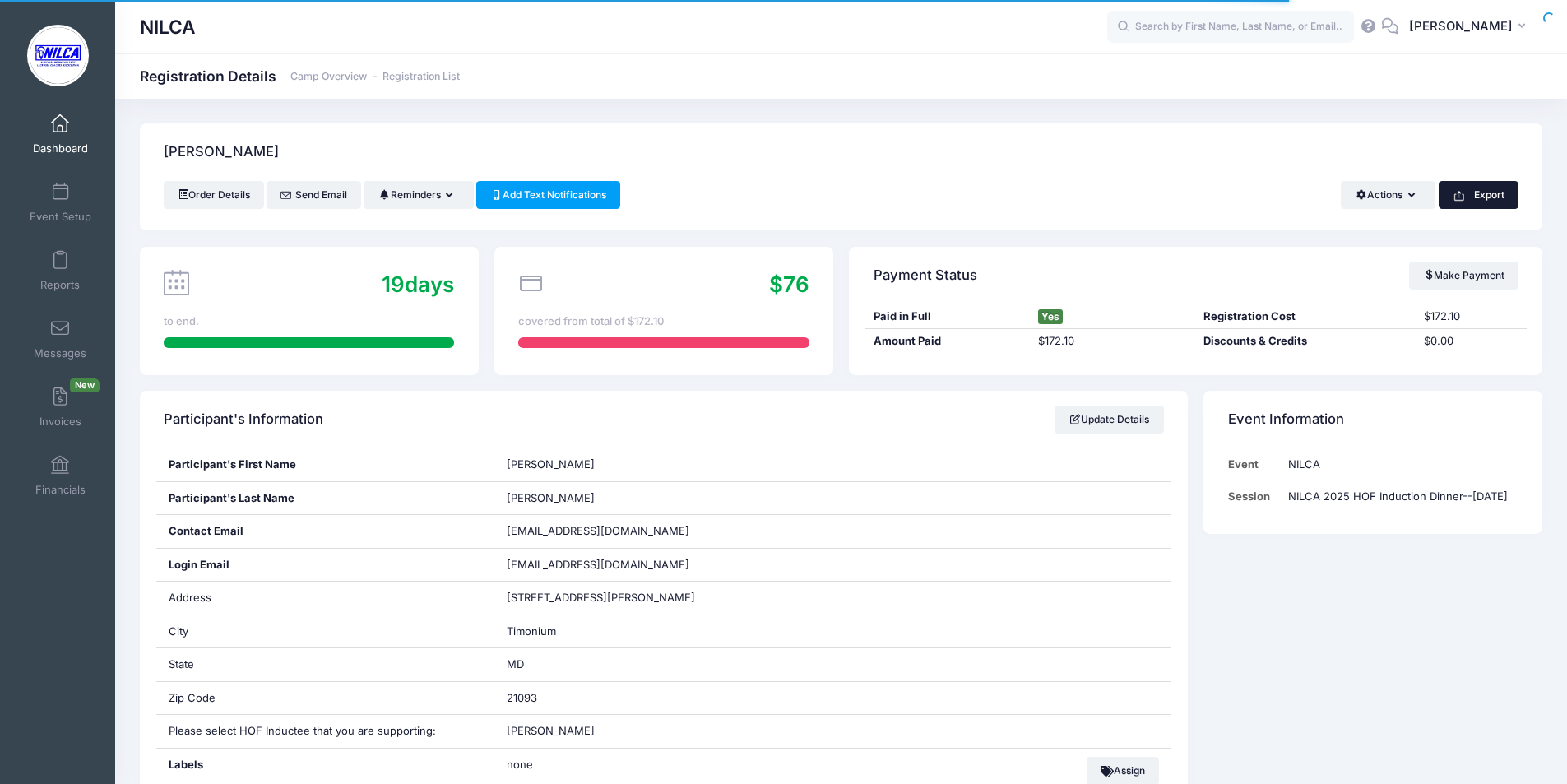
click at [1475, 203] on button "Export" at bounding box center [1478, 194] width 80 height 28
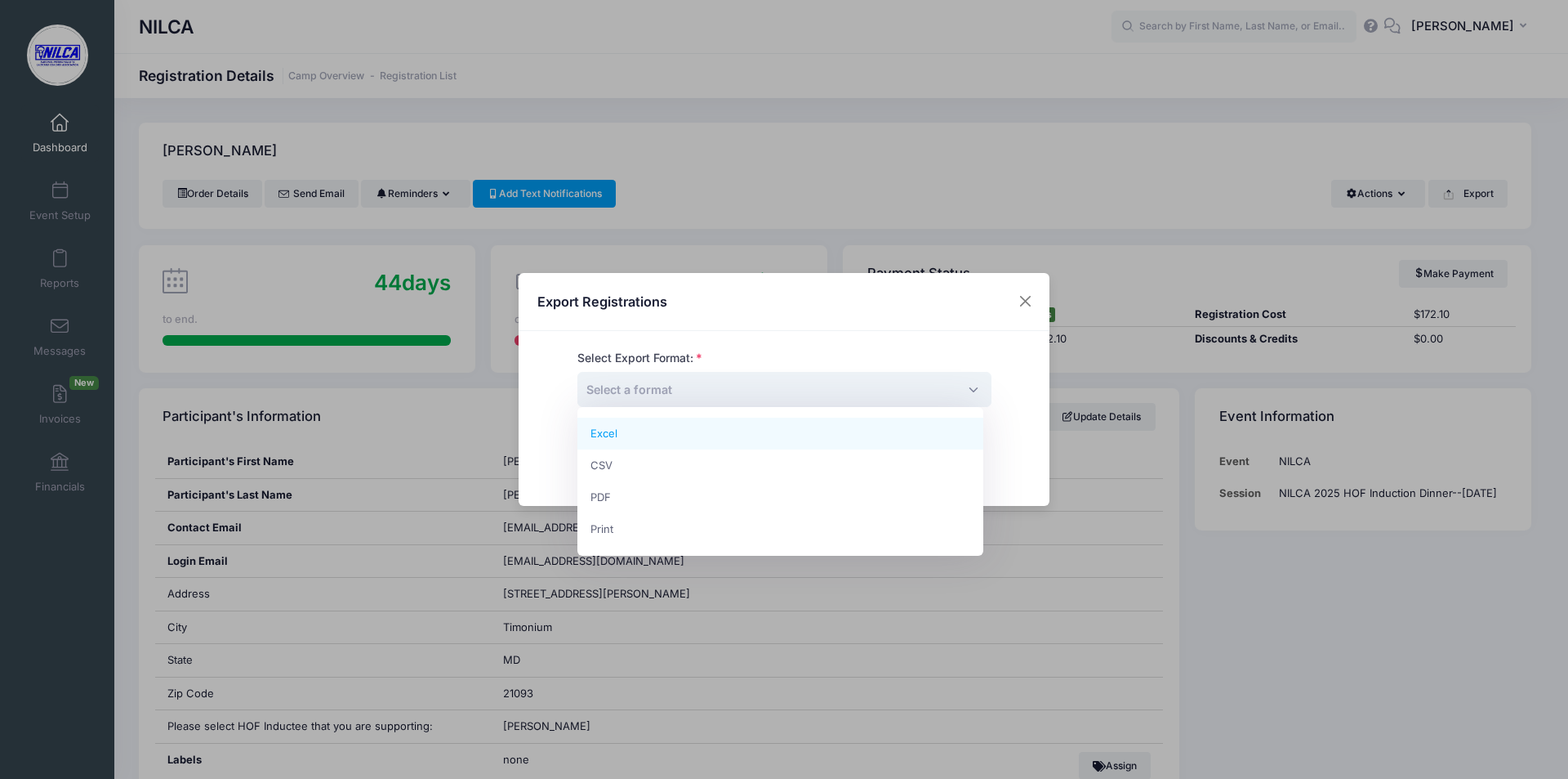
click at [796, 390] on span "Select a format" at bounding box center [784, 389] width 414 height 35
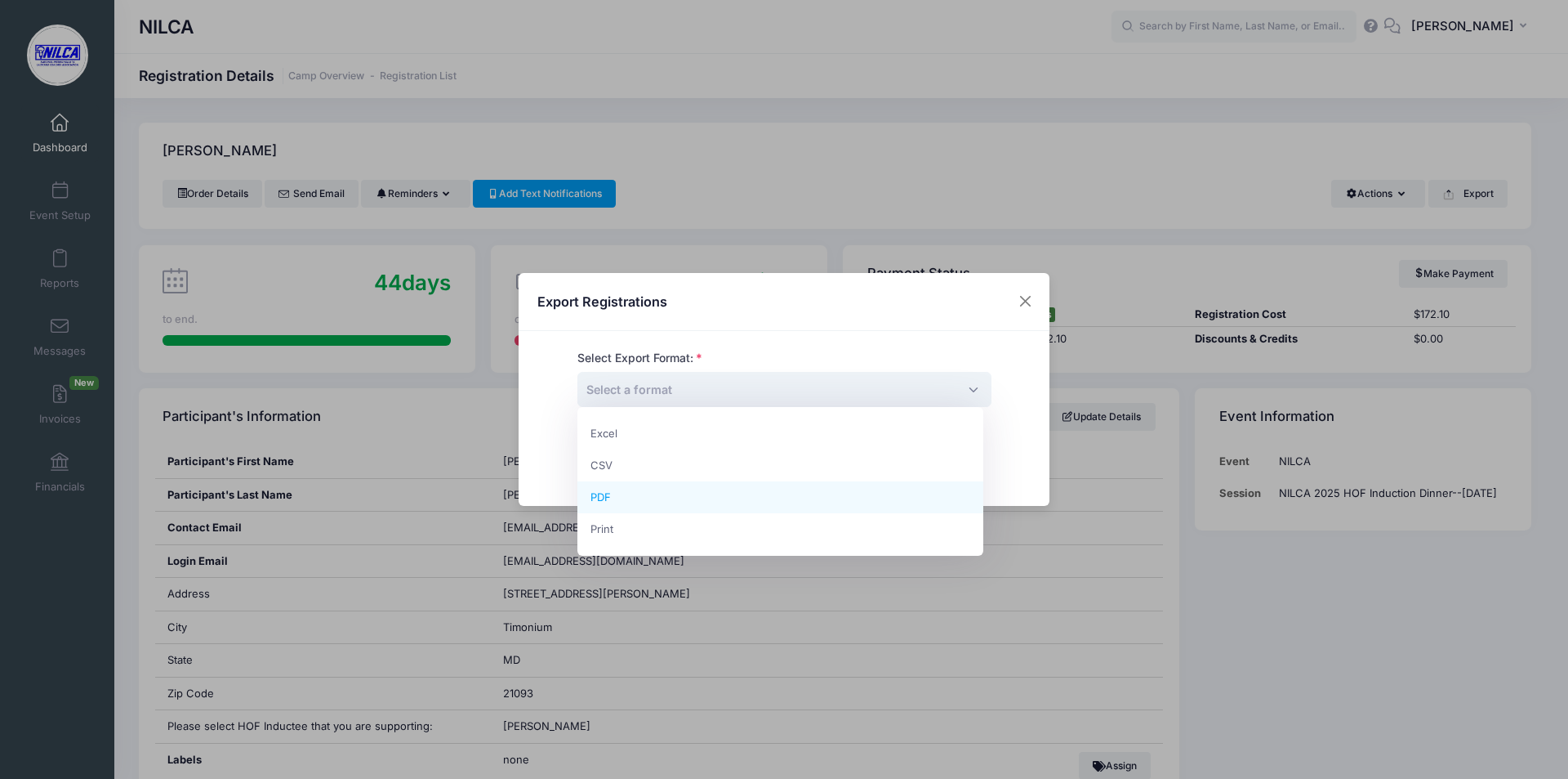
select select "pdf"
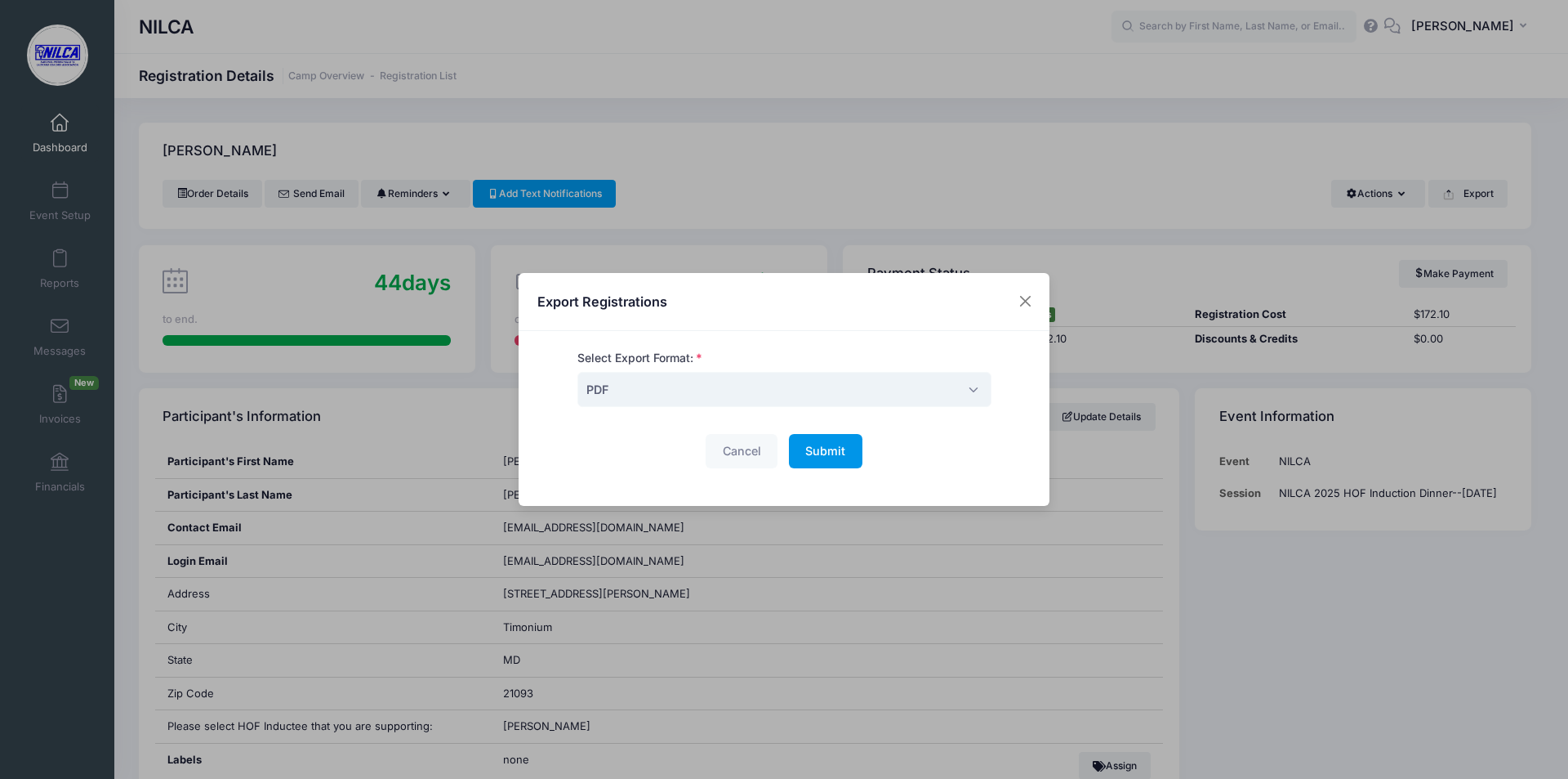
click at [806, 455] on span "Submit" at bounding box center [825, 450] width 40 height 14
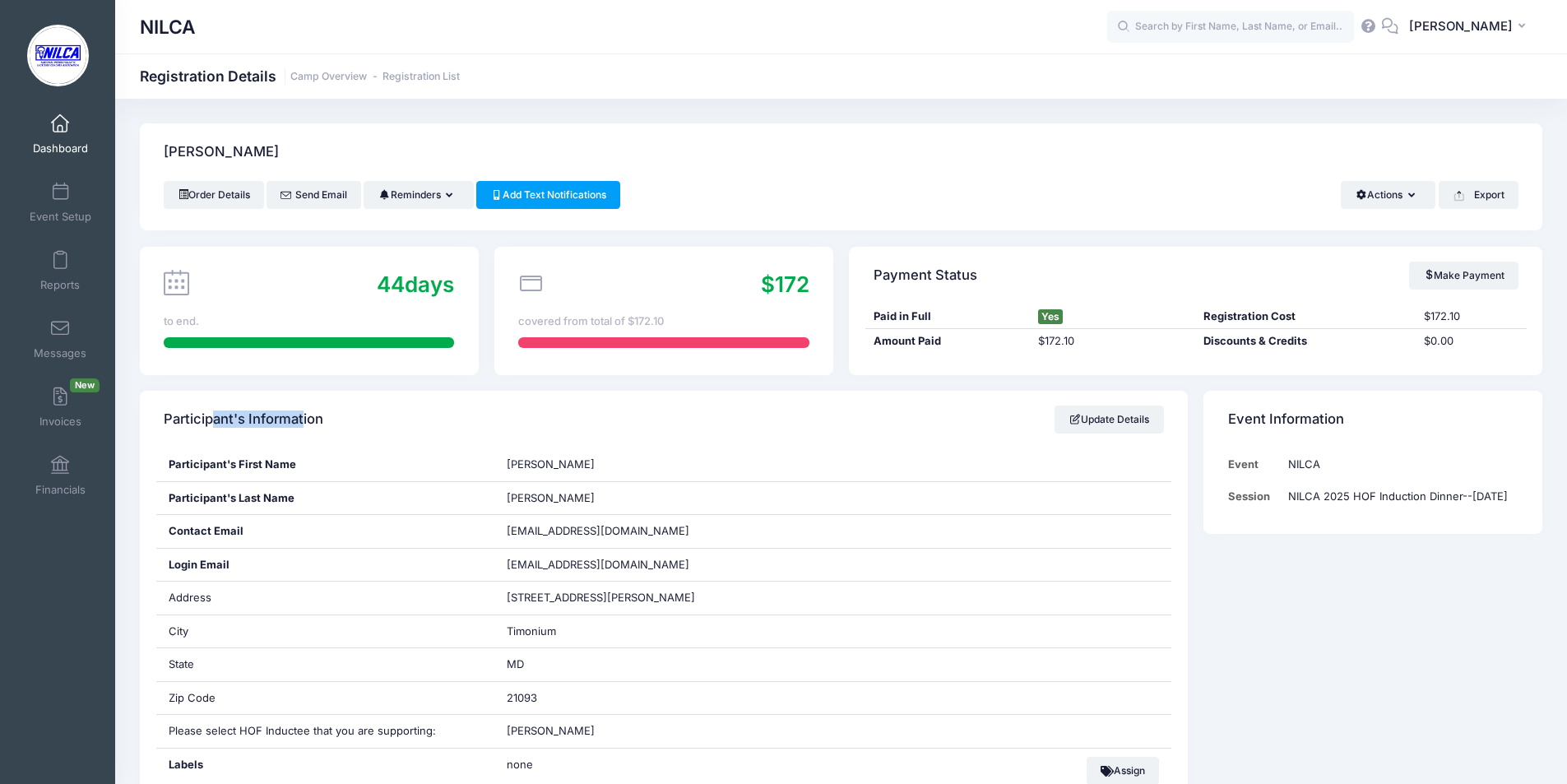
click at [242, 419] on h4 "Participant's Information" at bounding box center [244, 420] width 160 height 47
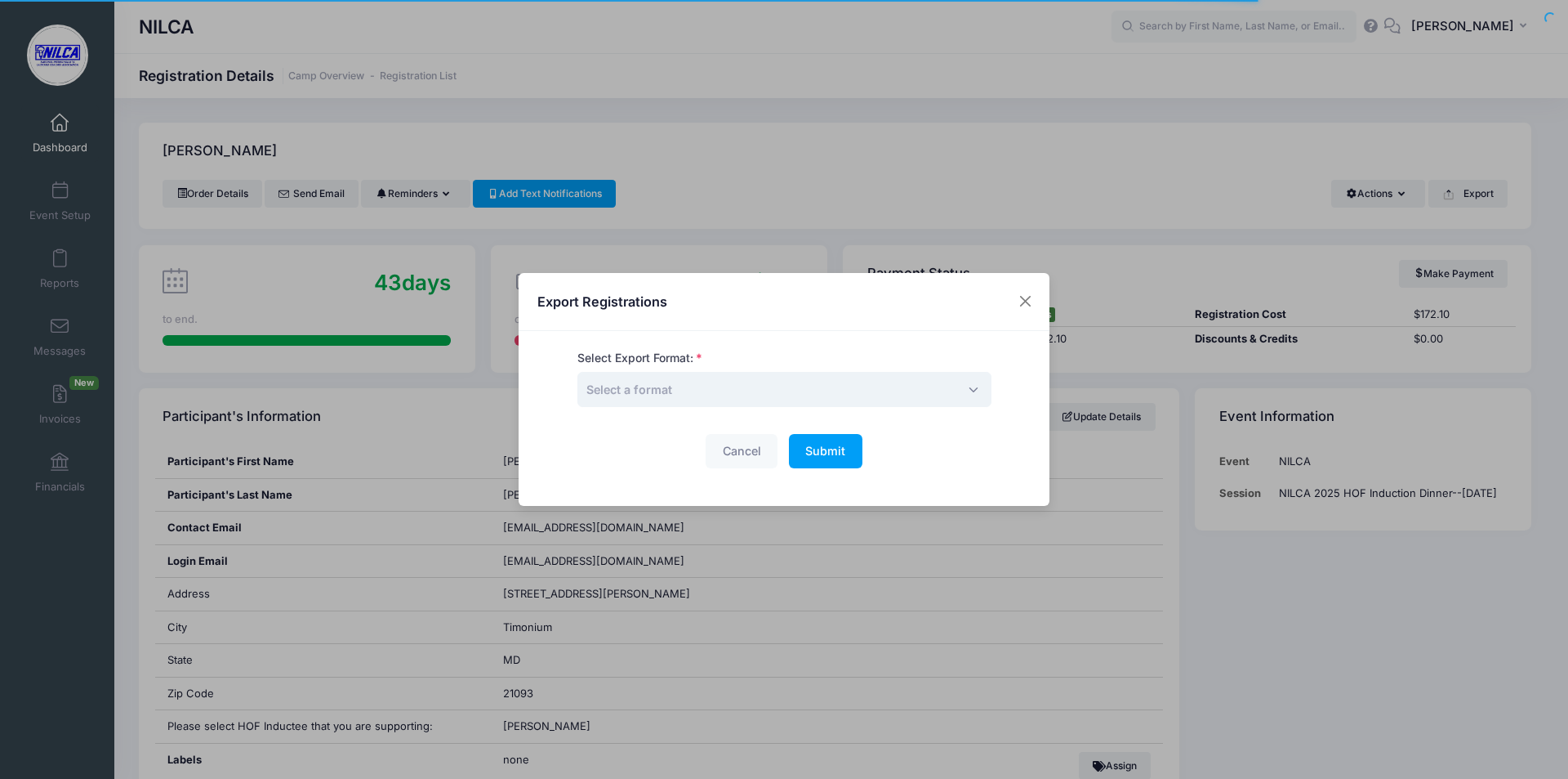
click at [795, 386] on span "Select a format" at bounding box center [784, 389] width 414 height 35
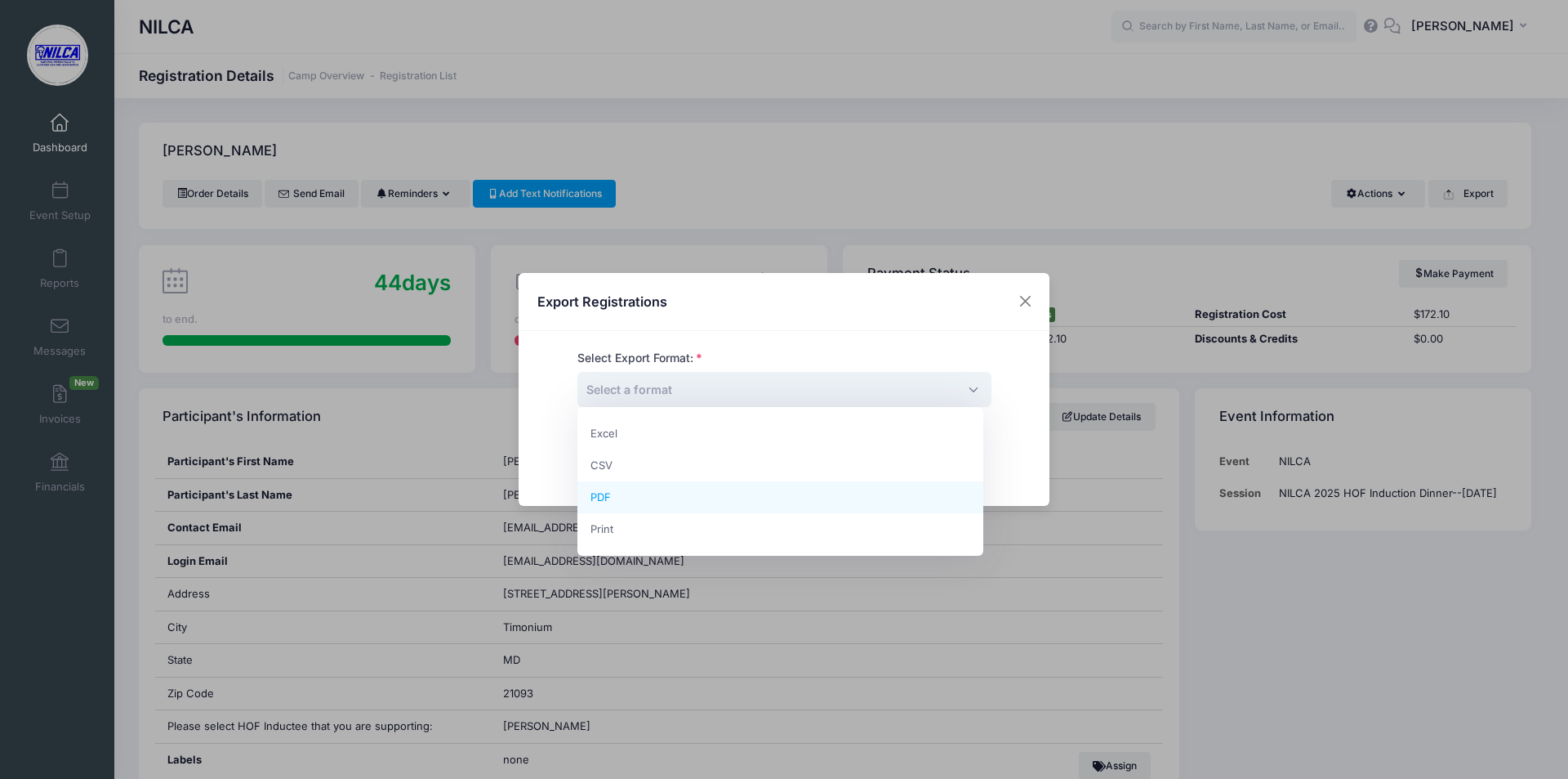
select select "pdf"
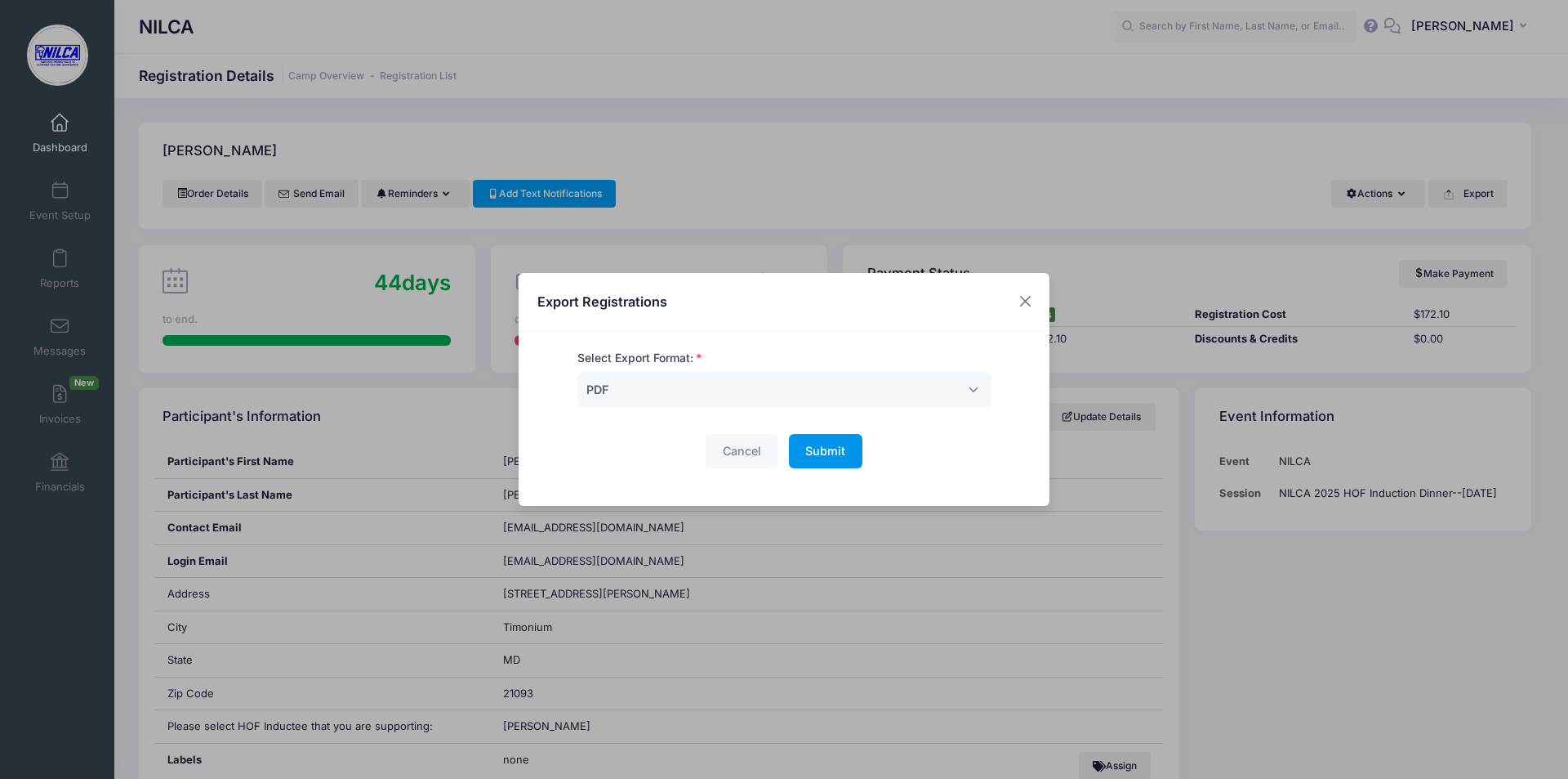
click at [817, 460] on button "Submit Please wait..." at bounding box center [826, 451] width 74 height 35
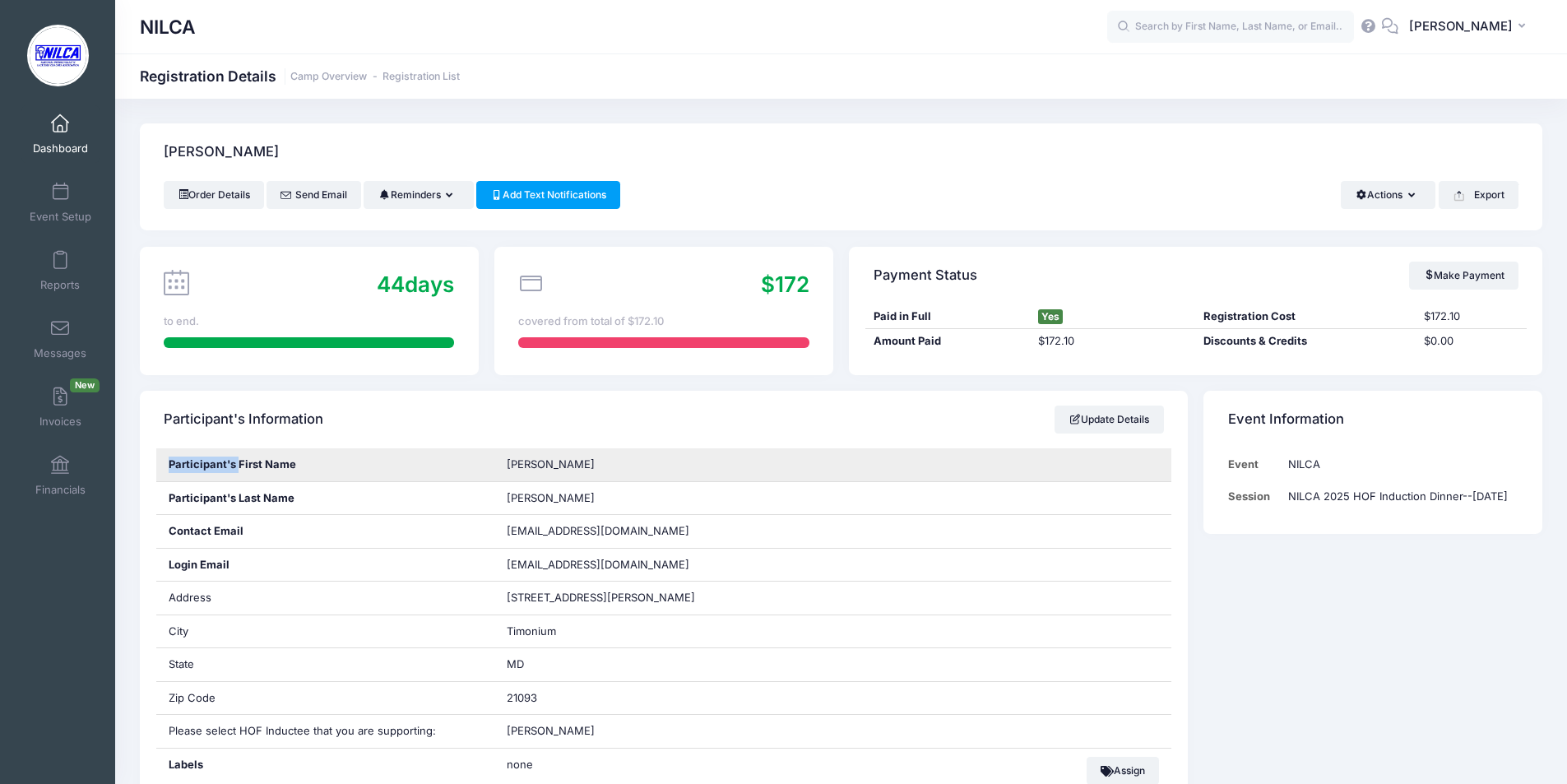
click at [224, 468] on div "Participant's First Name" at bounding box center [326, 464] width 339 height 33
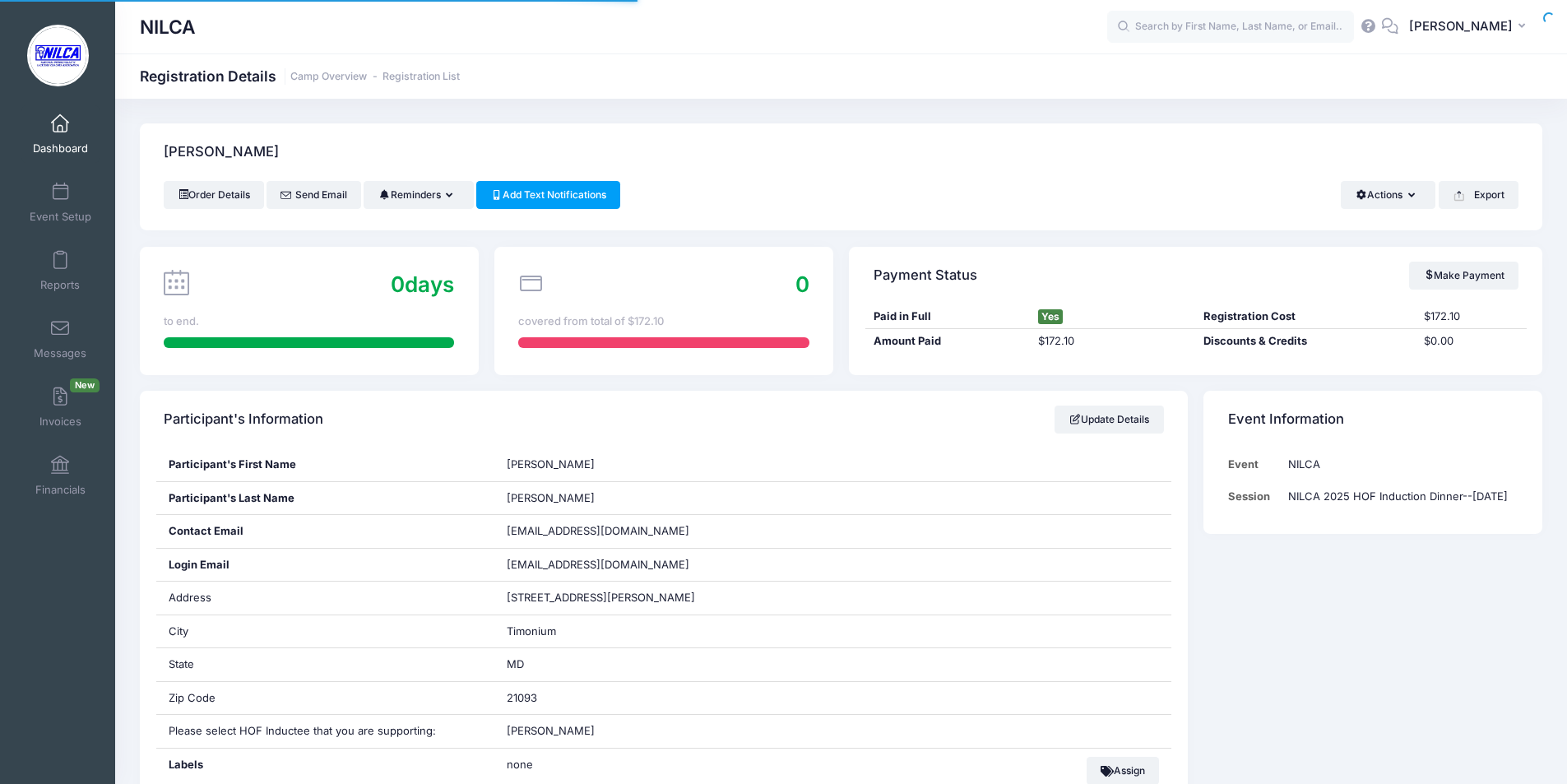
click at [1475, 189] on button "Export" at bounding box center [1478, 194] width 80 height 28
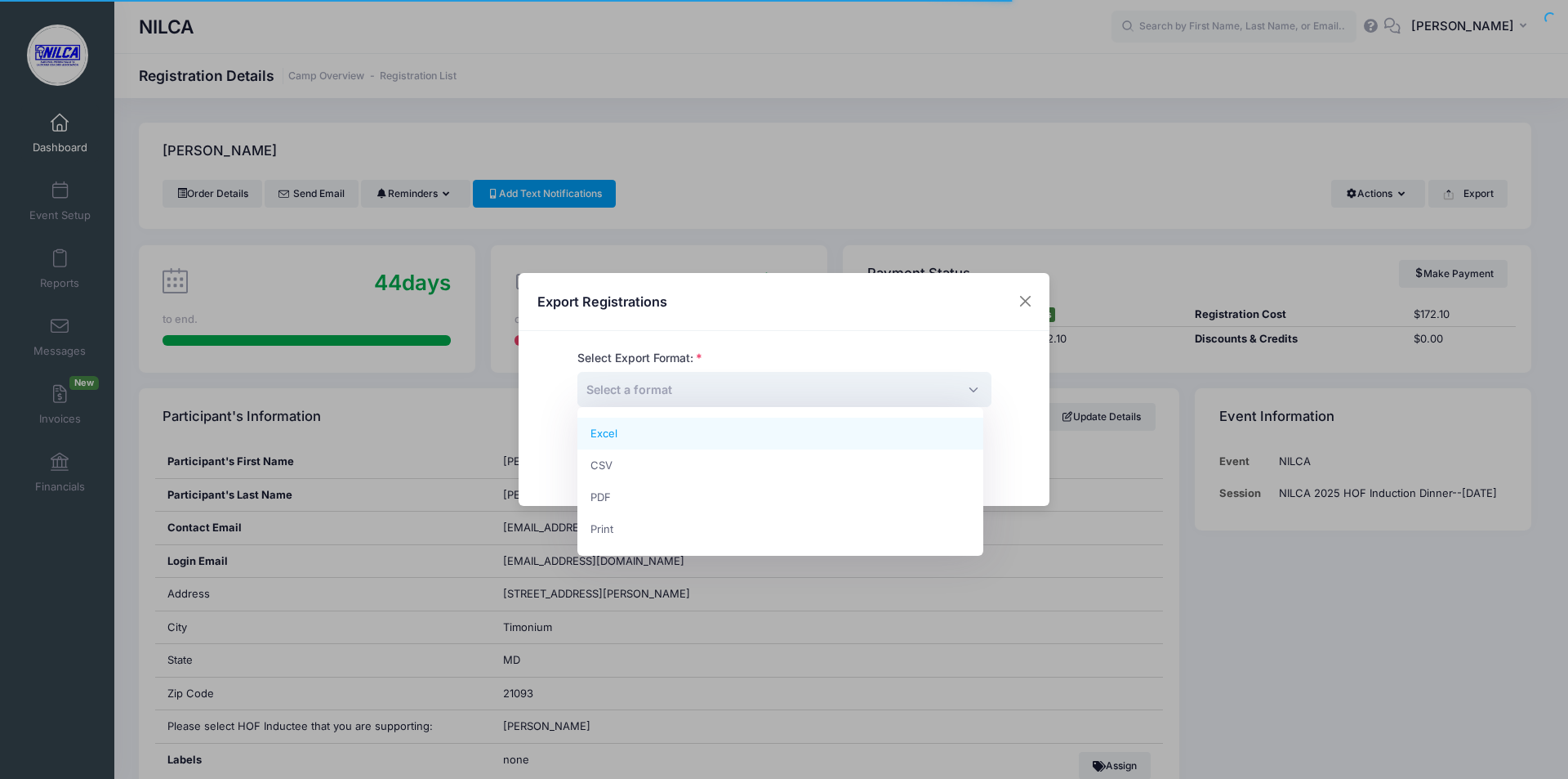
click at [829, 388] on span "Select a format" at bounding box center [784, 389] width 414 height 35
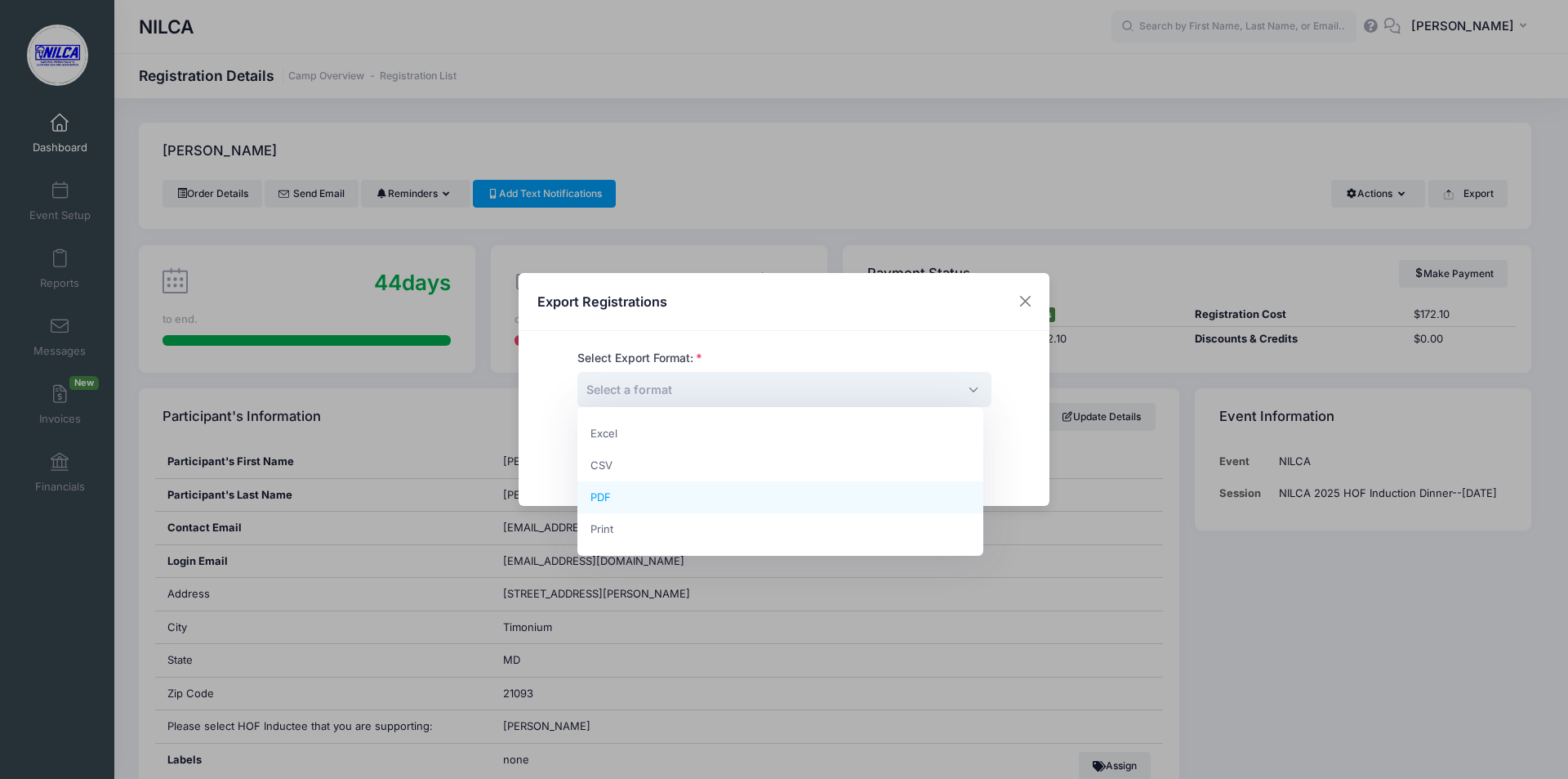
select select "pdf"
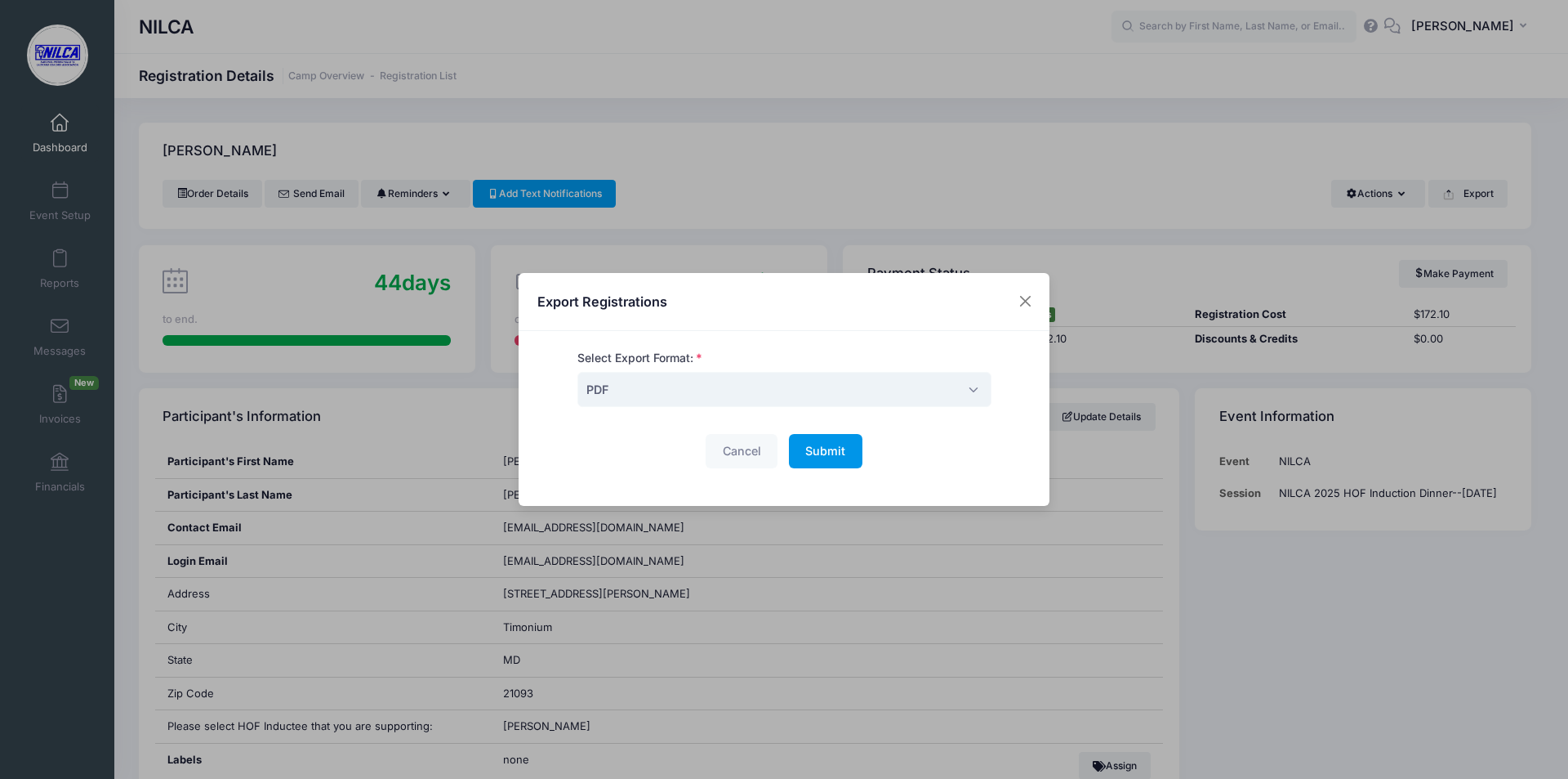
click at [819, 454] on span "Submit" at bounding box center [825, 450] width 40 height 14
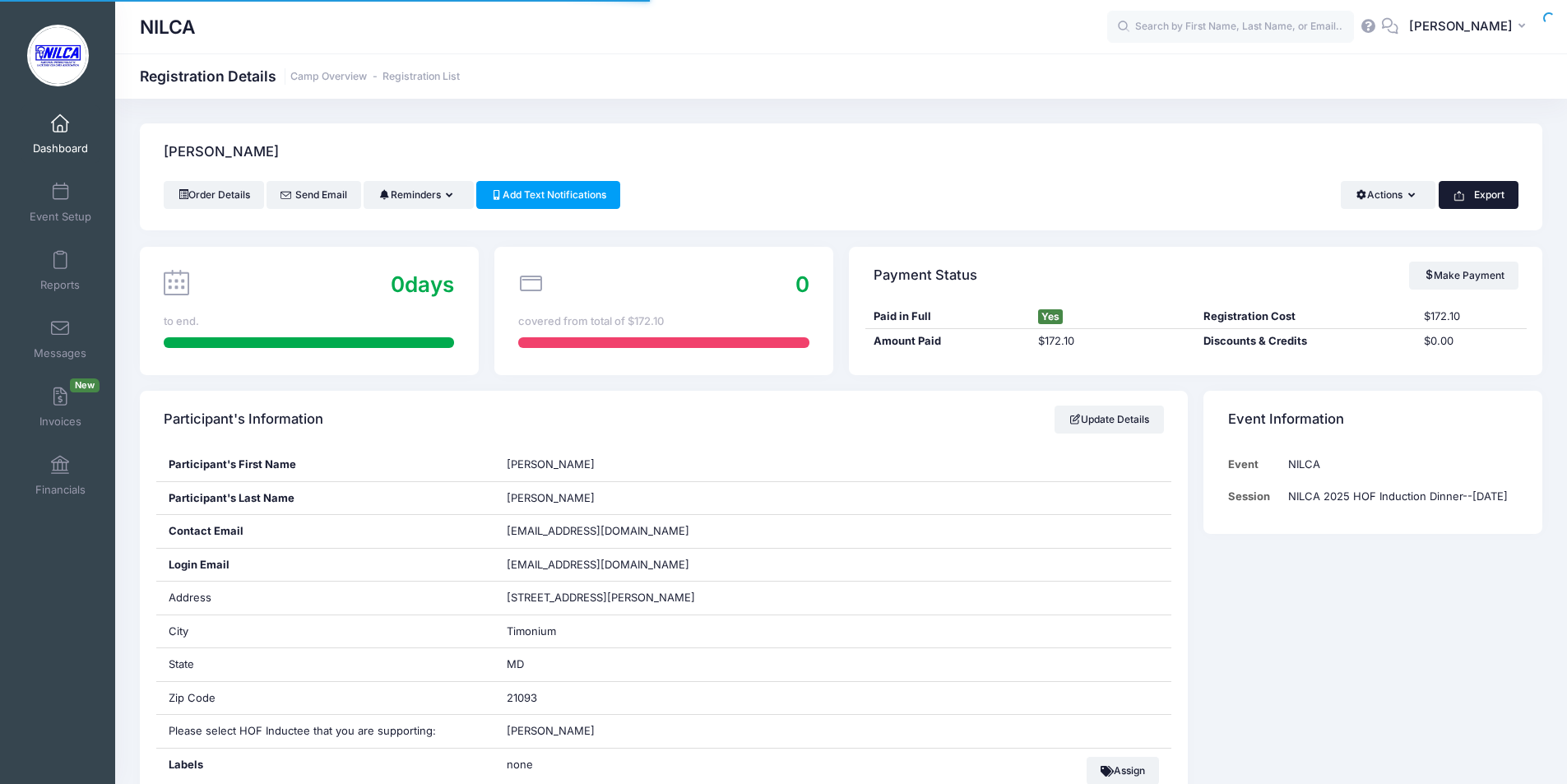
click at [1456, 198] on icon "button" at bounding box center [1459, 196] width 13 height 13
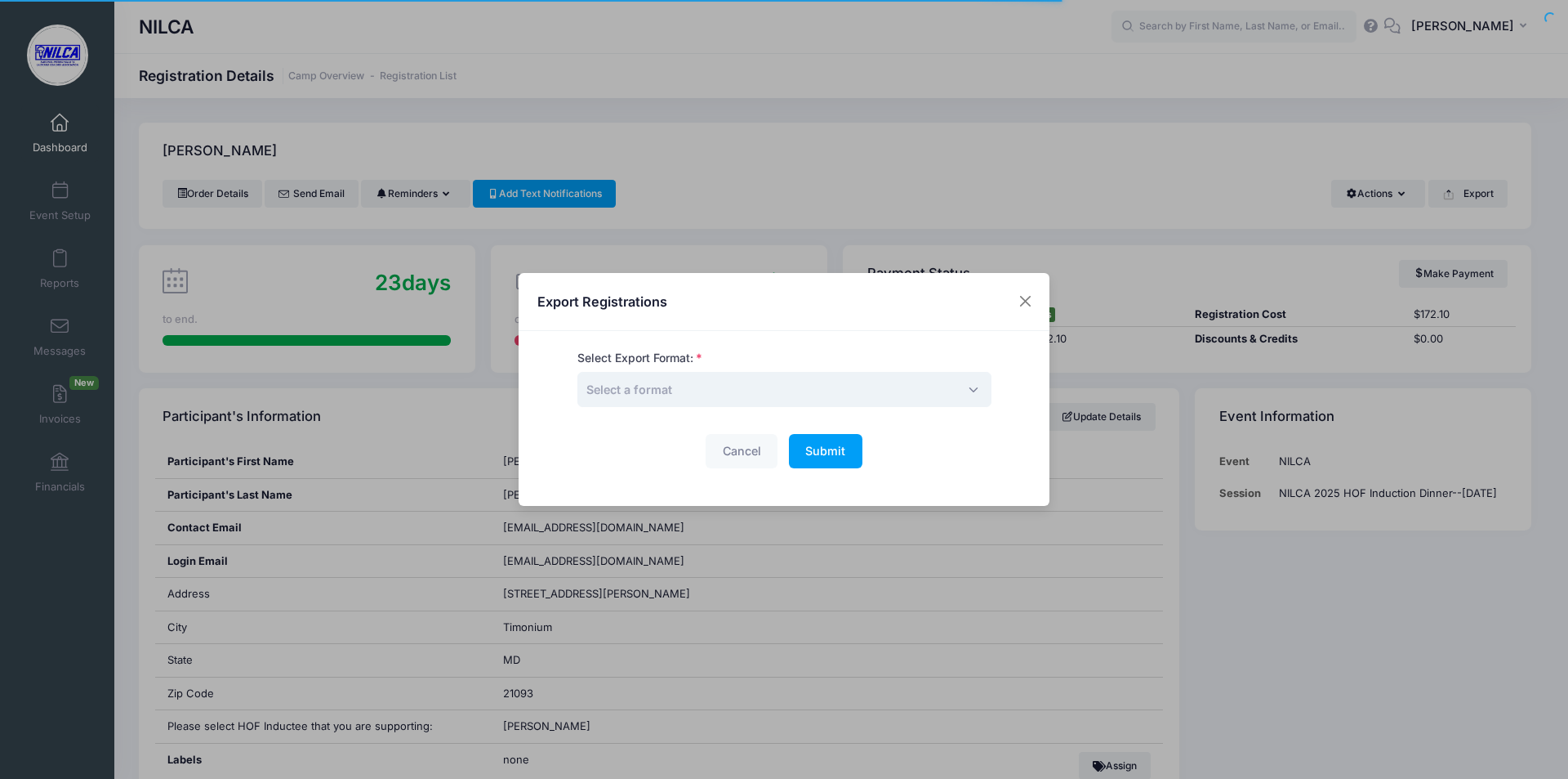
click at [896, 394] on span "Select a format" at bounding box center [784, 389] width 414 height 35
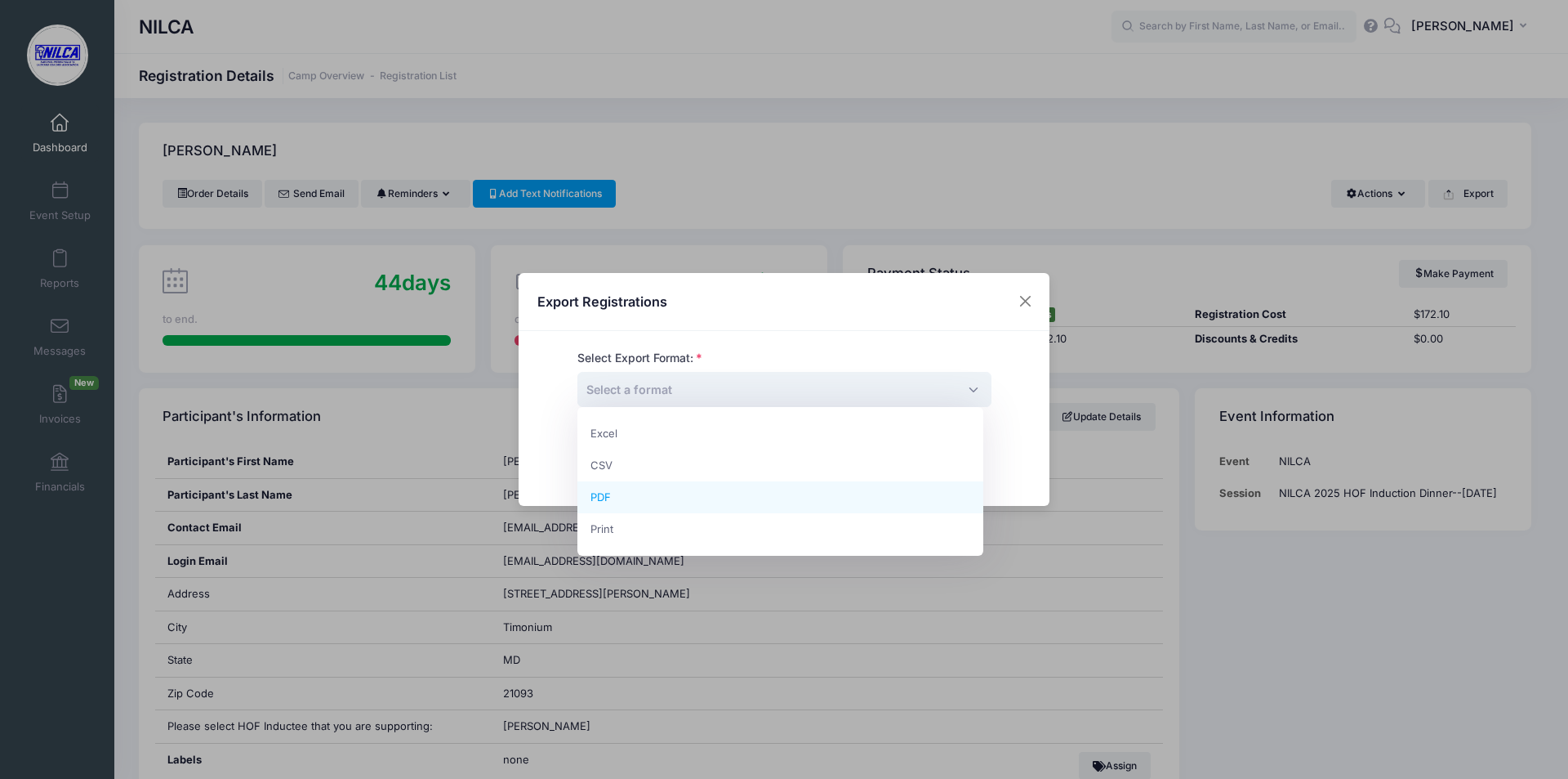
select select "pdf"
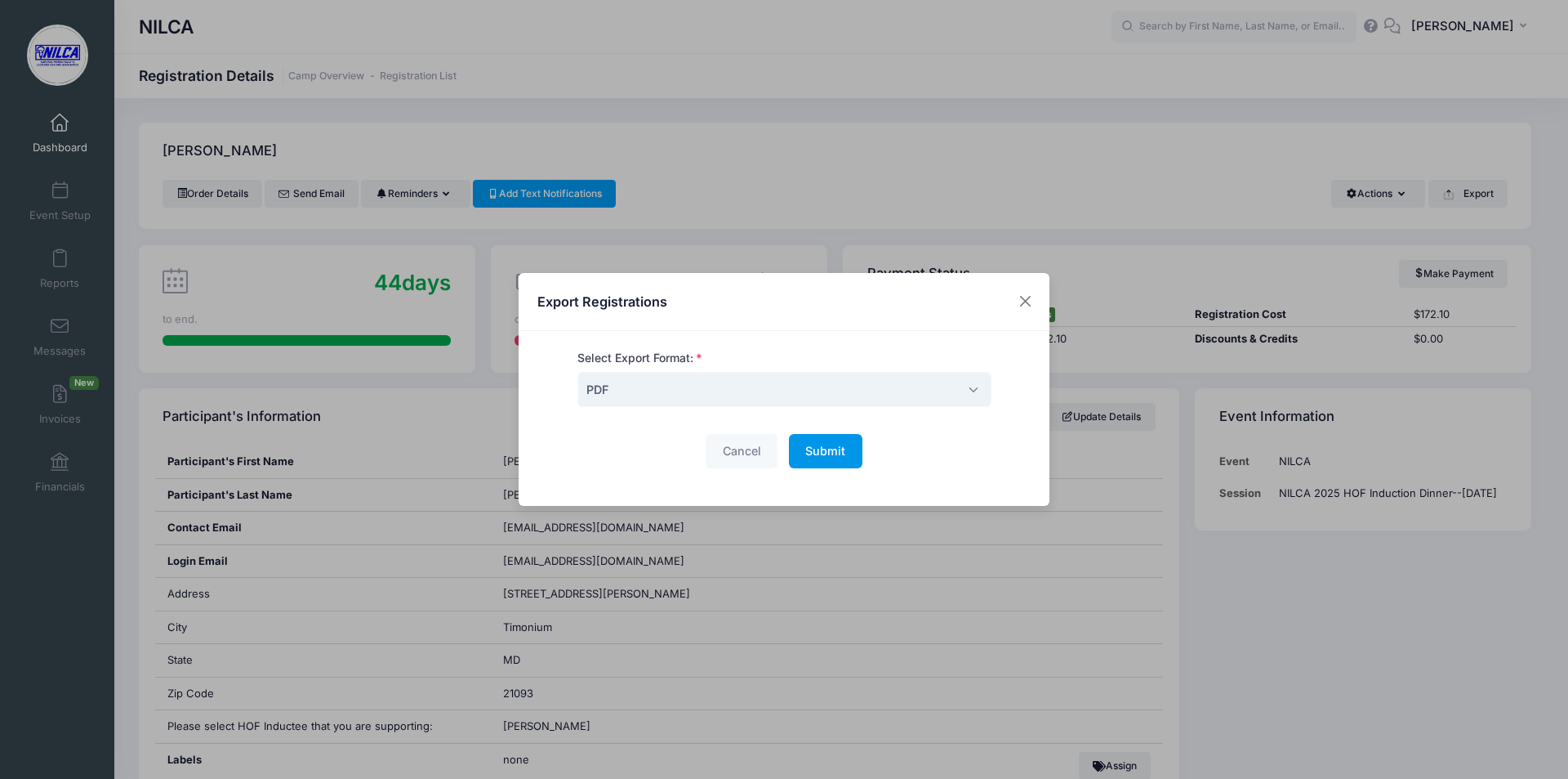
click at [834, 452] on span "Submit" at bounding box center [825, 450] width 40 height 14
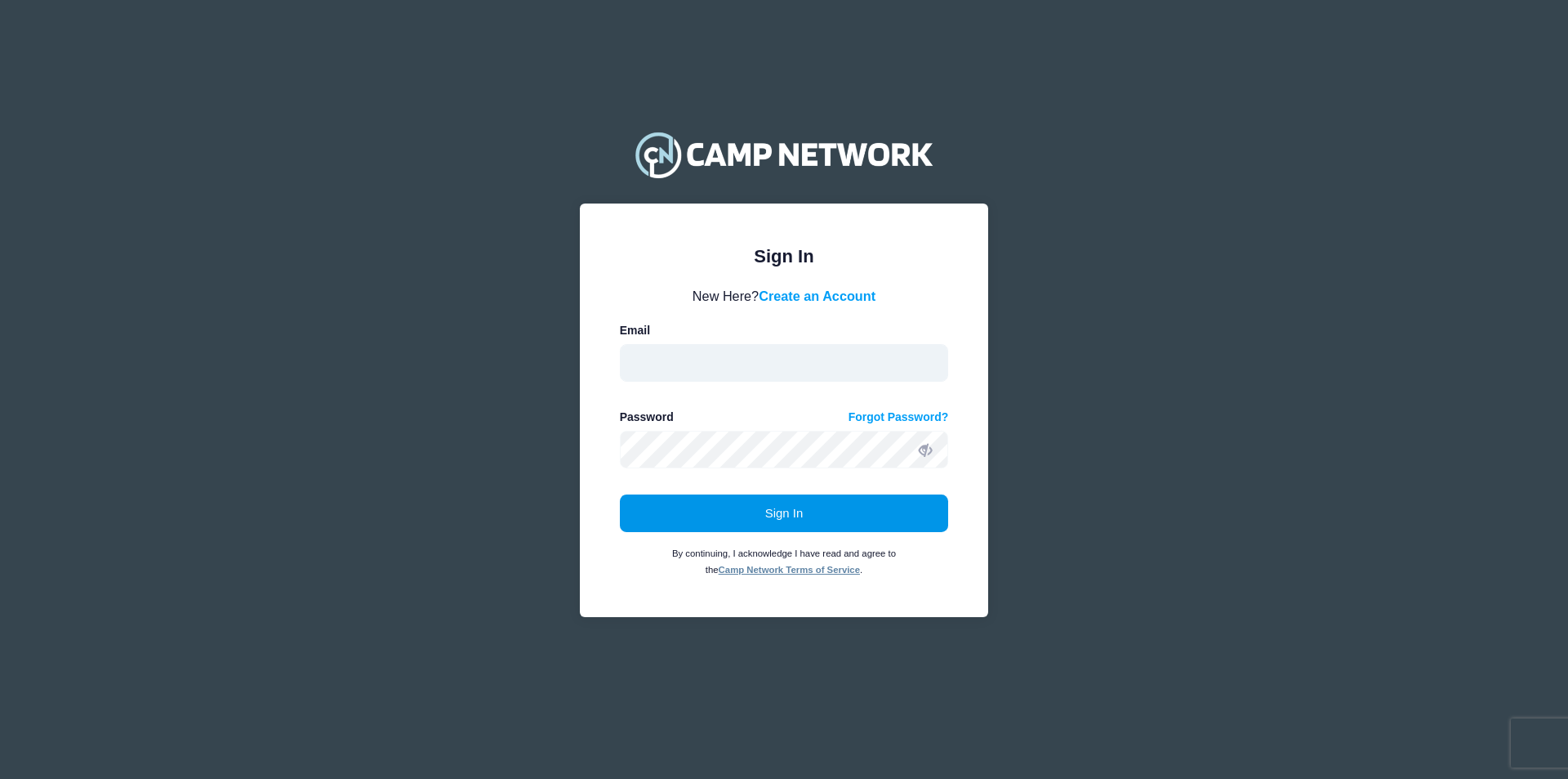
type input "bacclax@aol.com"
click at [803, 514] on button "Sign In" at bounding box center [784, 513] width 329 height 38
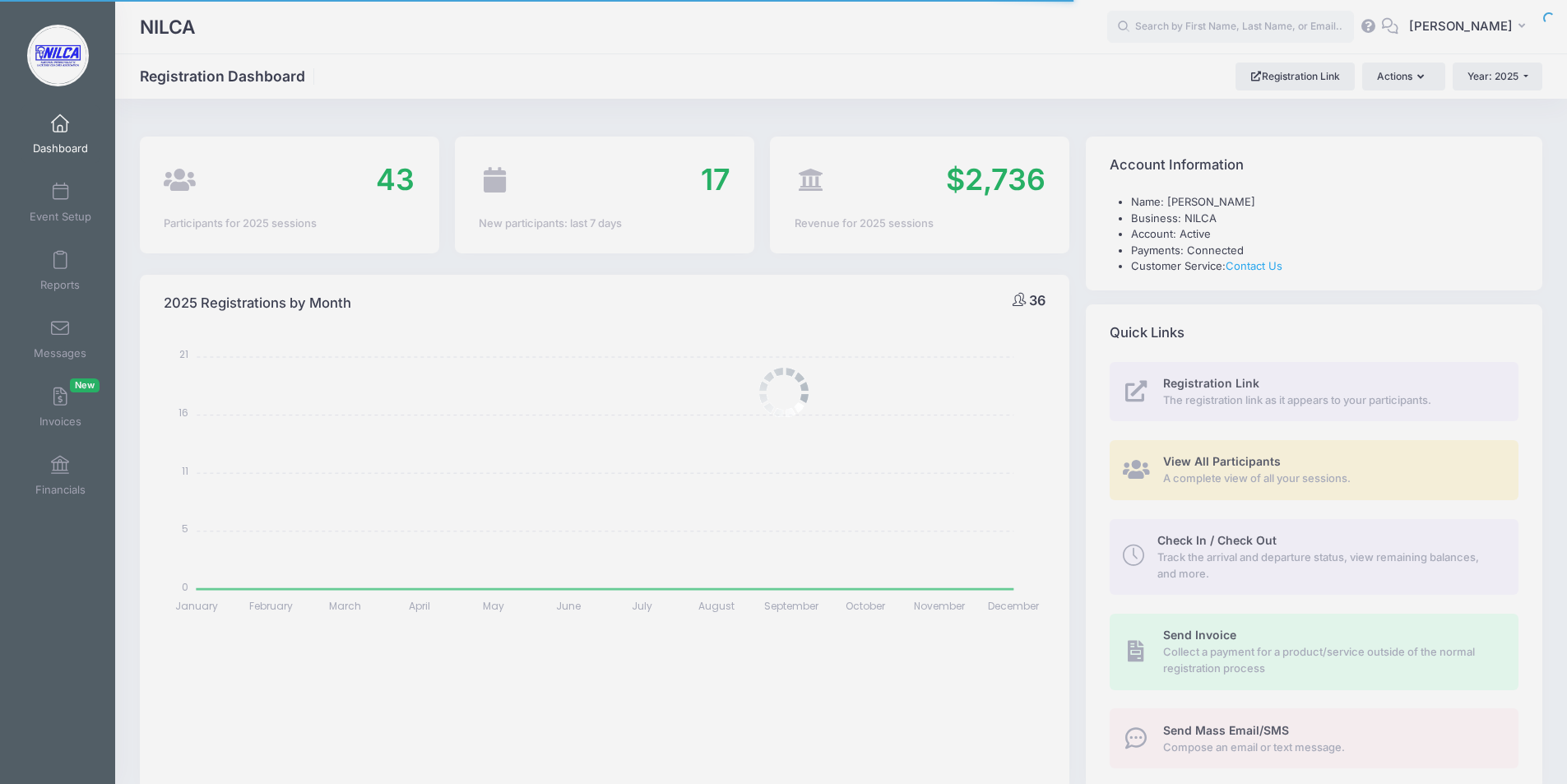
select select
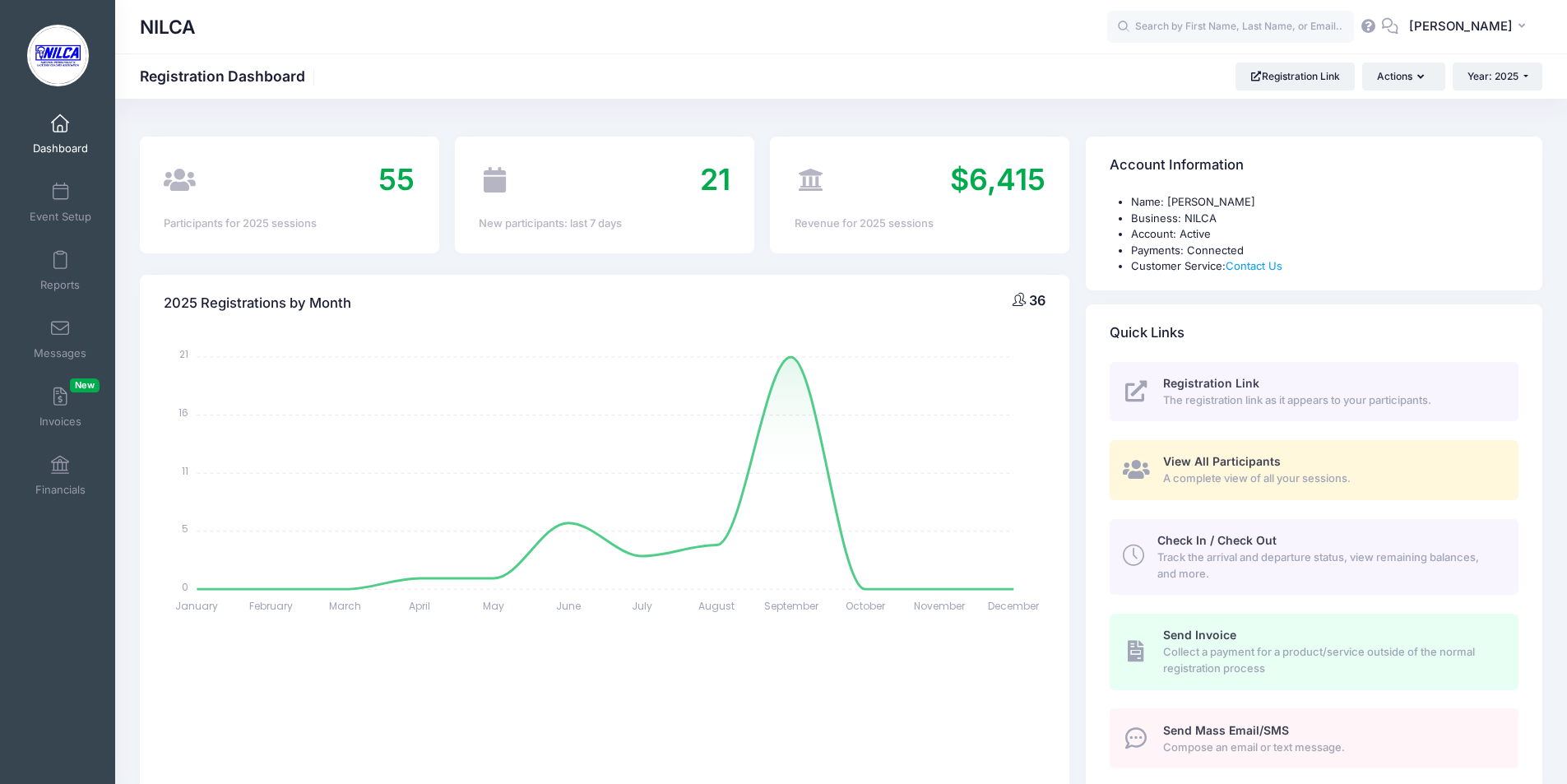
click at [1234, 469] on div "View All Participants A complete view of all your sessions." at bounding box center [1331, 469] width 336 height 33
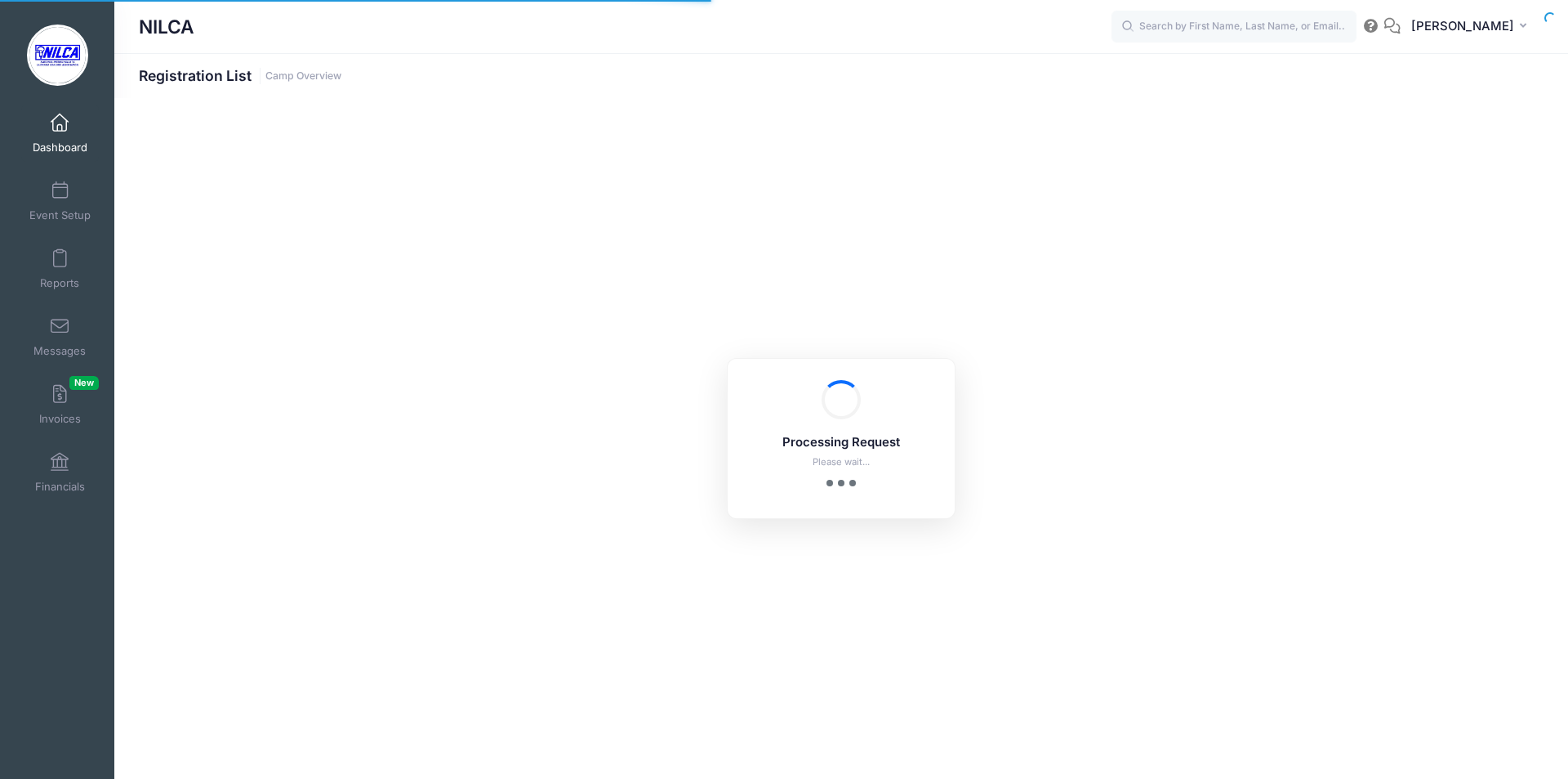
select select "10"
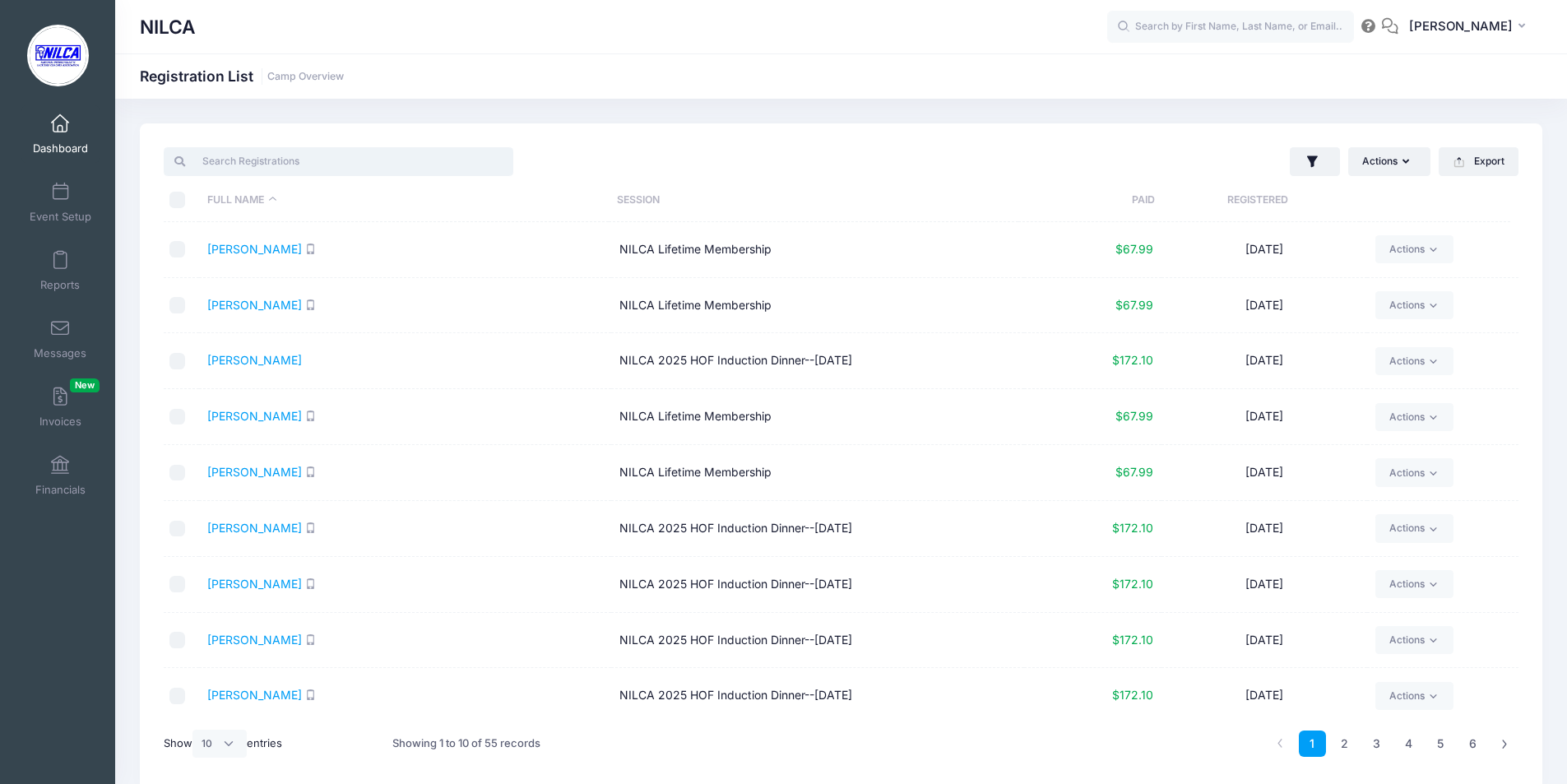
click at [288, 162] on input "search" at bounding box center [338, 161] width 349 height 28
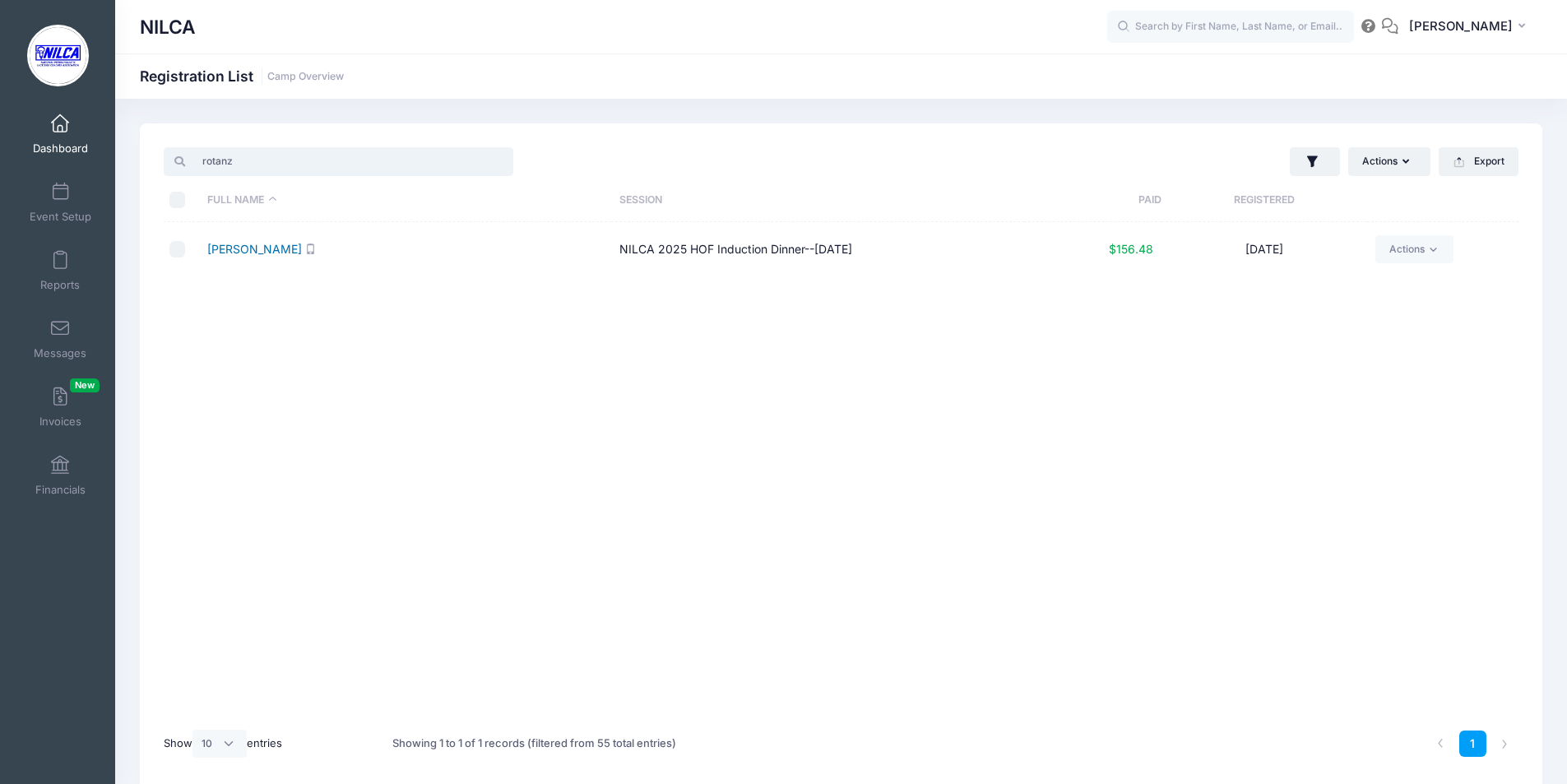
type input "rotanz"
click at [239, 251] on link "[PERSON_NAME]" at bounding box center [254, 248] width 94 height 14
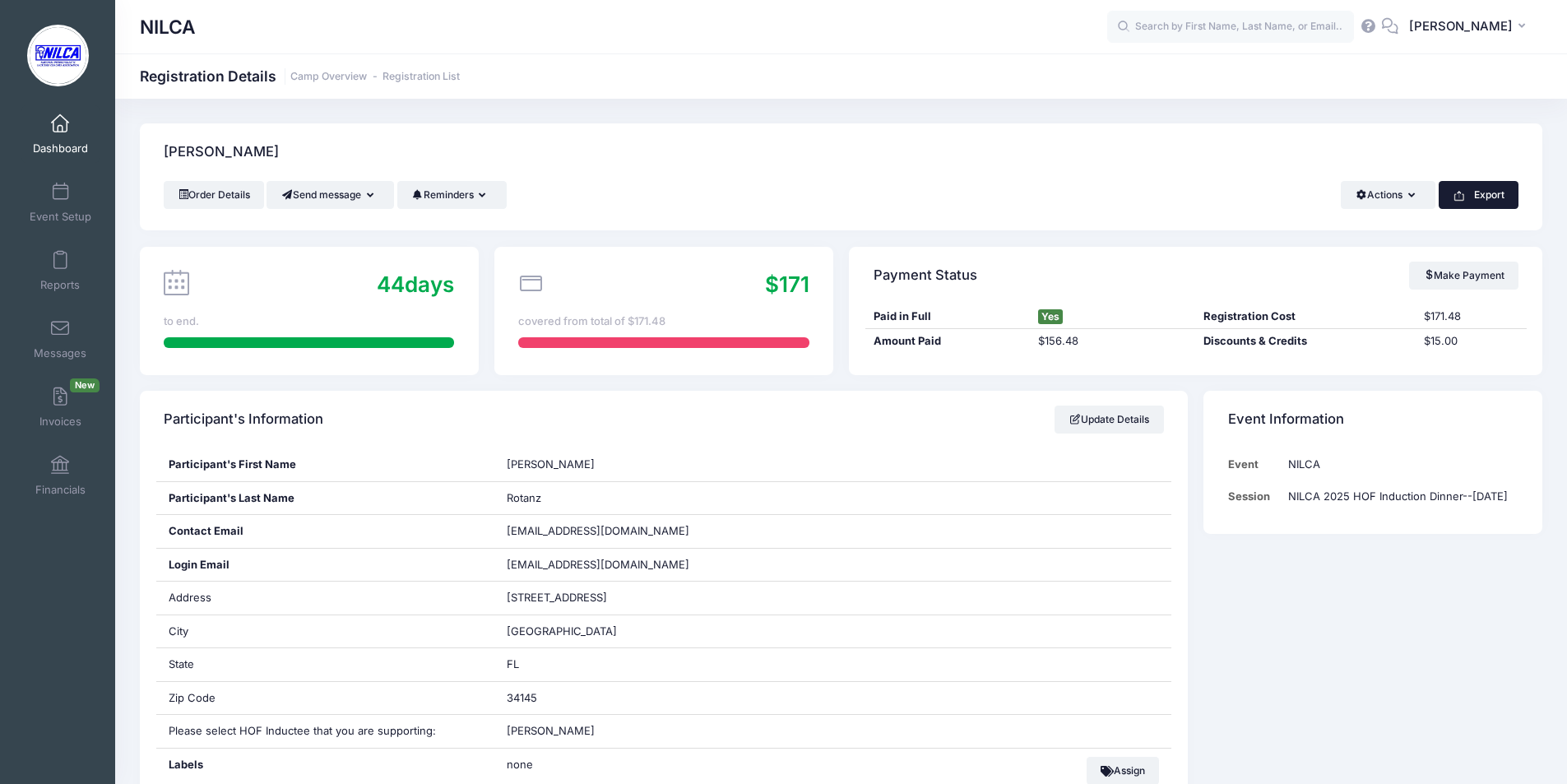
click at [1471, 186] on button "Export" at bounding box center [1478, 194] width 80 height 28
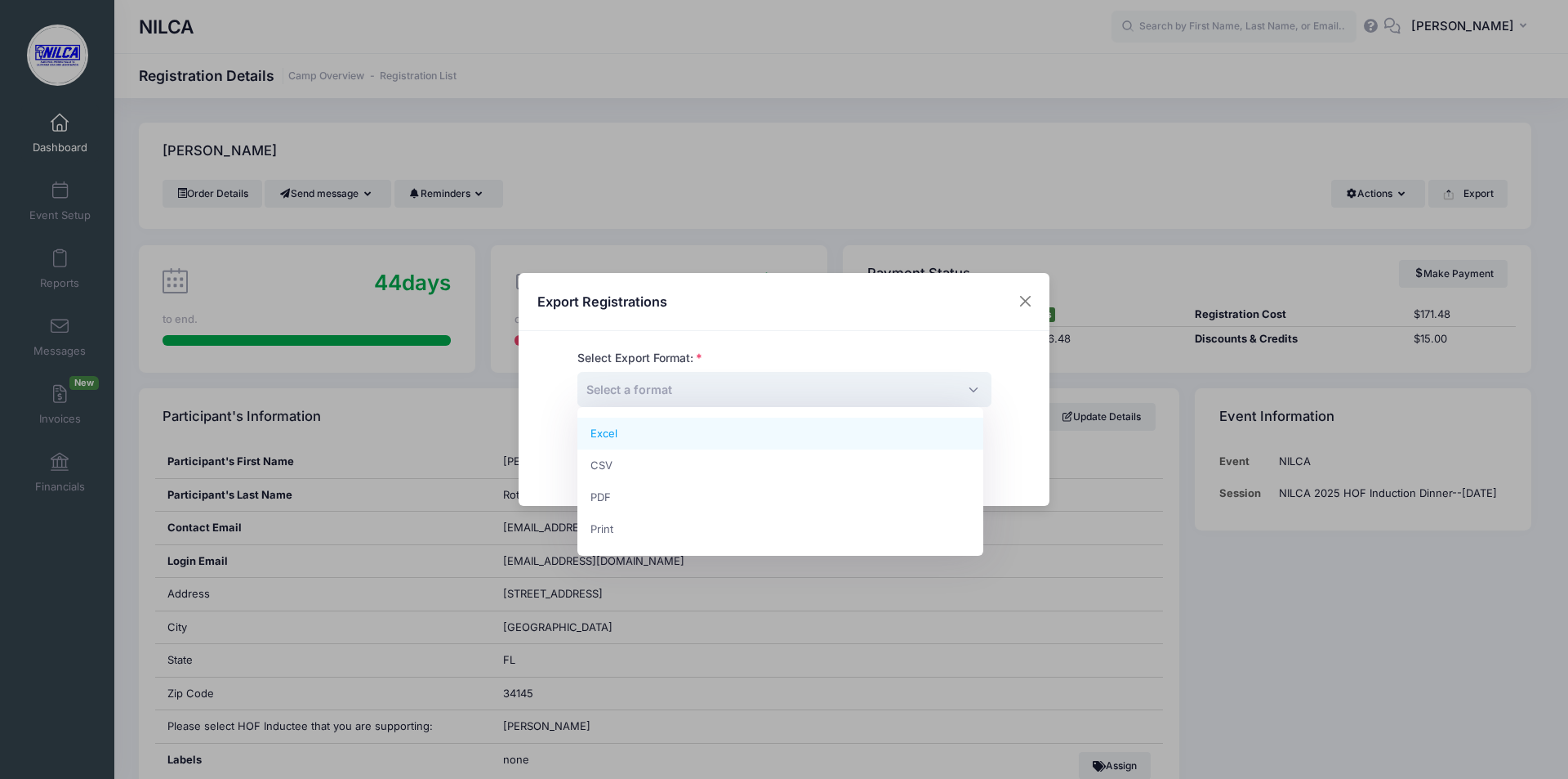
click at [802, 388] on span "Select a format" at bounding box center [784, 389] width 414 height 35
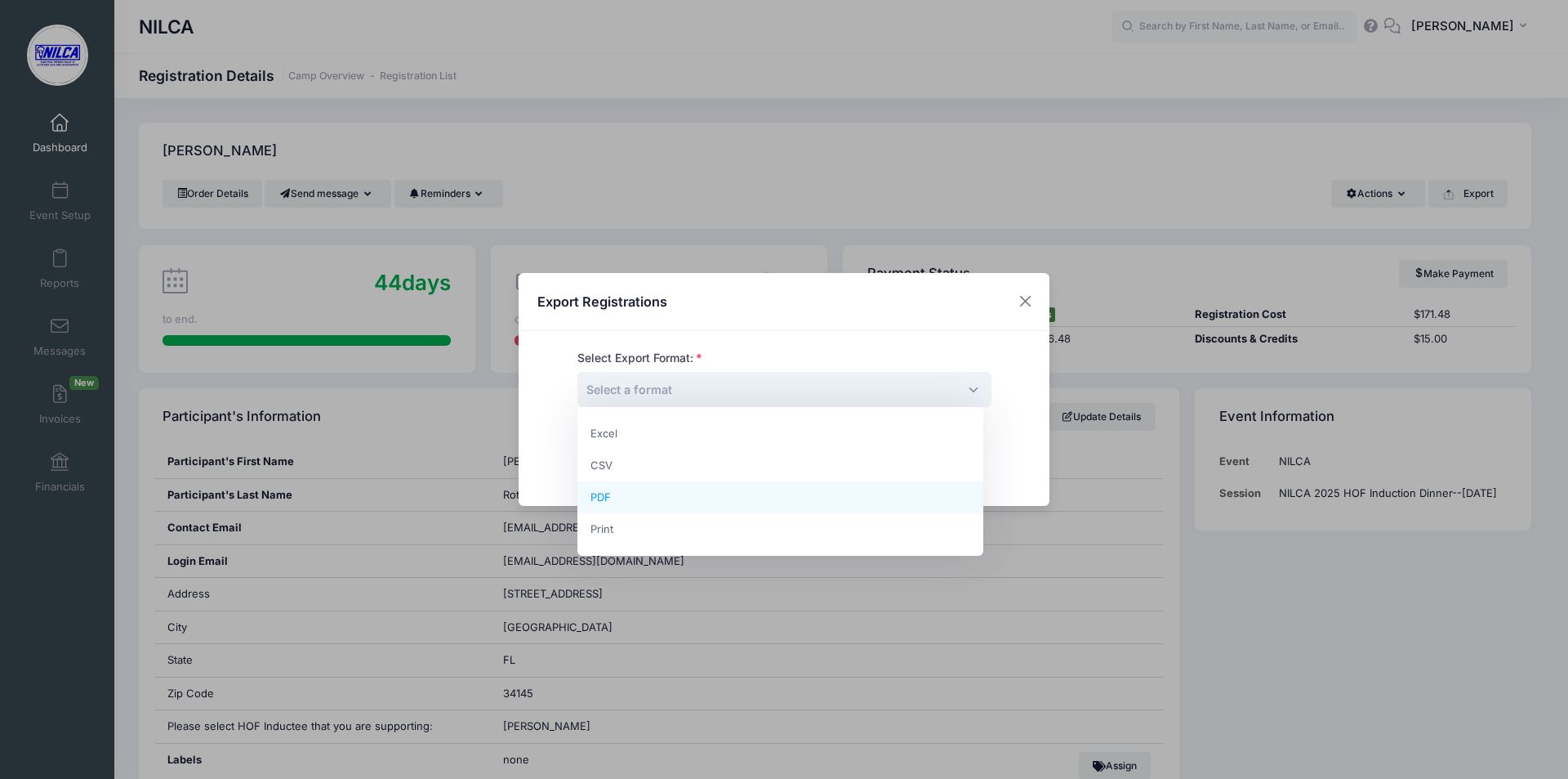
select select "pdf"
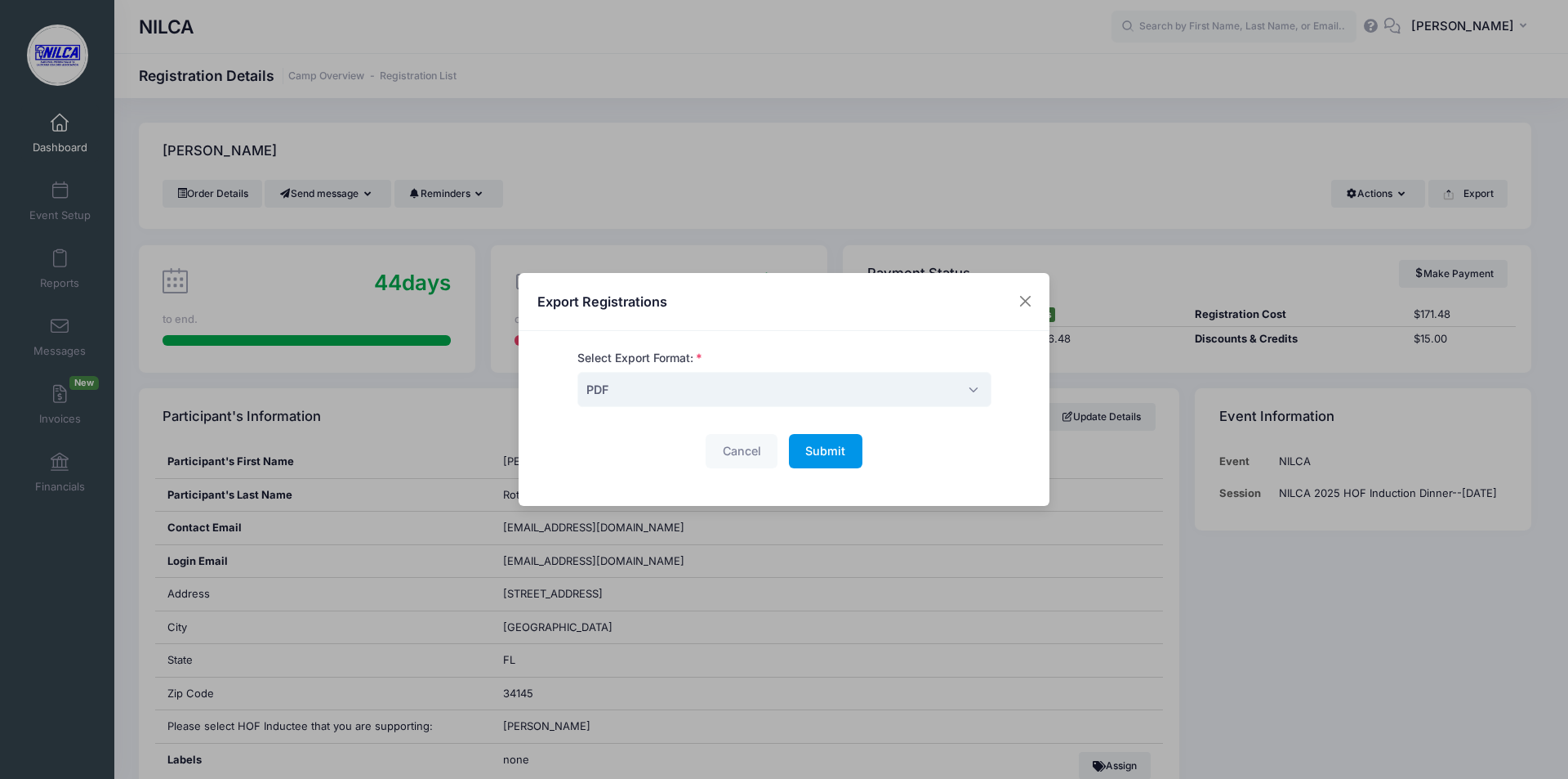
click at [821, 449] on span "Submit" at bounding box center [825, 450] width 40 height 14
